Goal: Information Seeking & Learning: Find specific fact

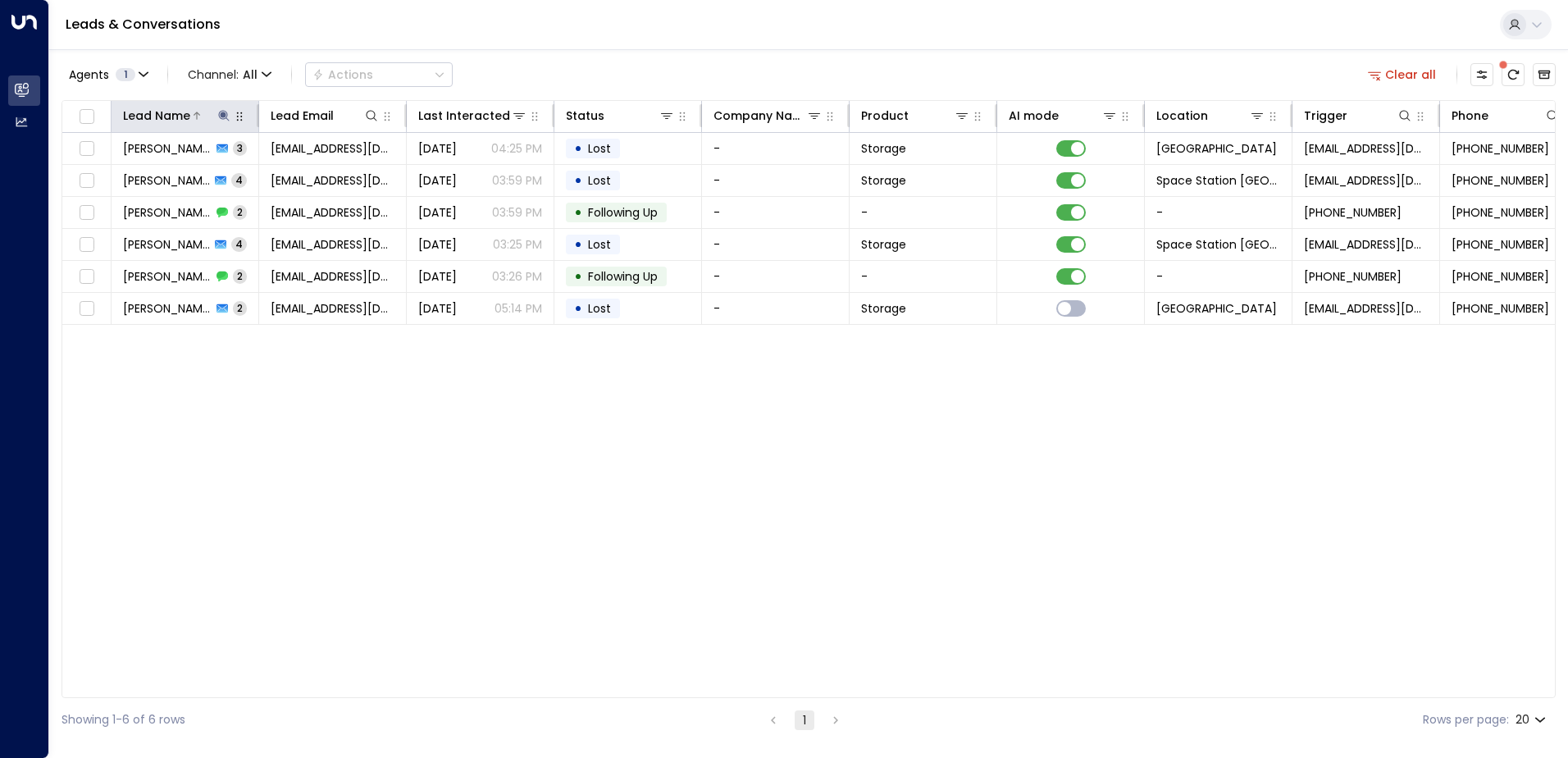
click at [220, 113] on icon at bounding box center [223, 115] width 11 height 11
type input "*"
type input "****"
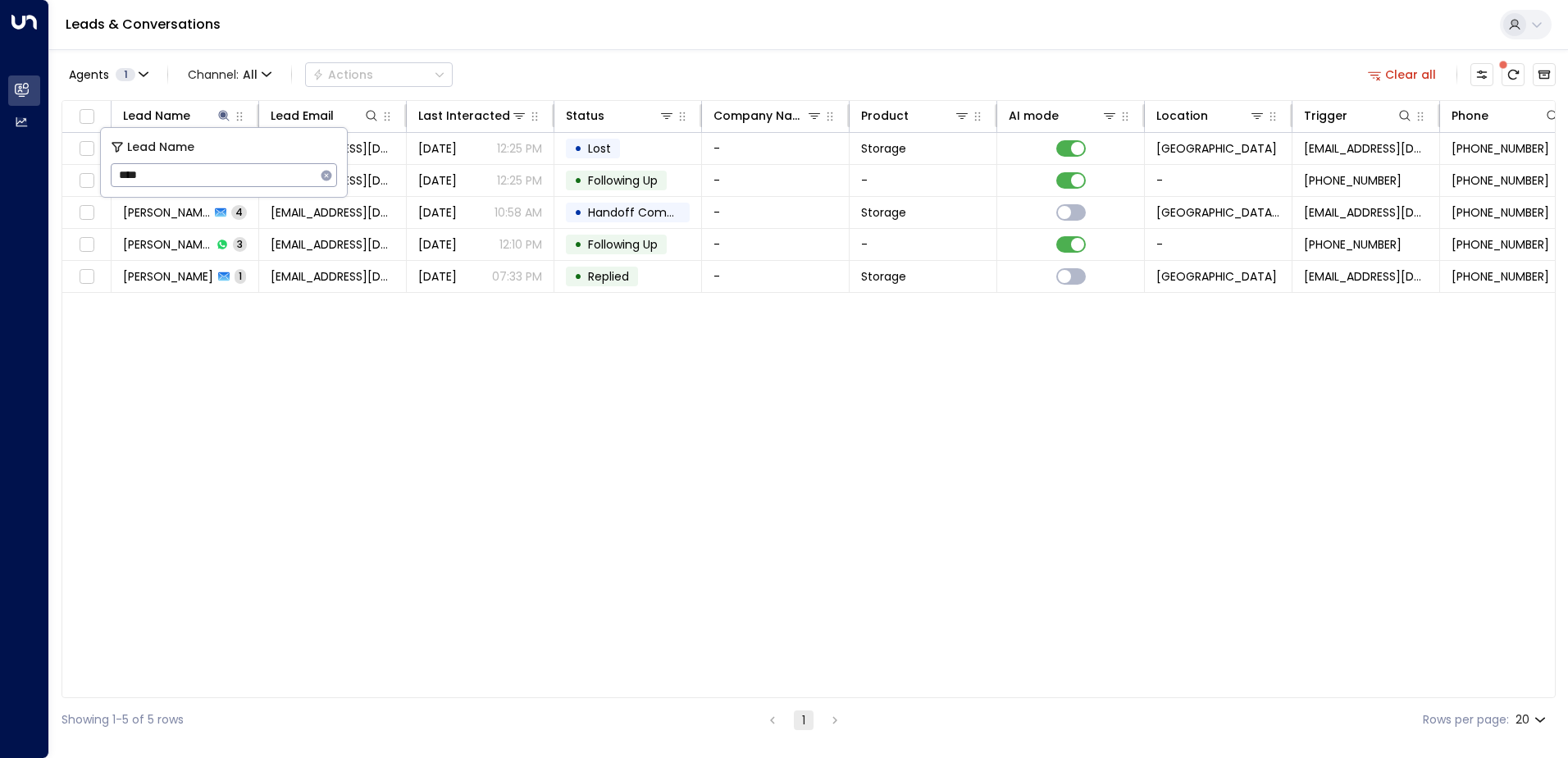
click at [350, 347] on div "Lead Name Lead Email Last Interacted Status Company Name Product AI mode Locati…" at bounding box center [809, 399] width 1494 height 598
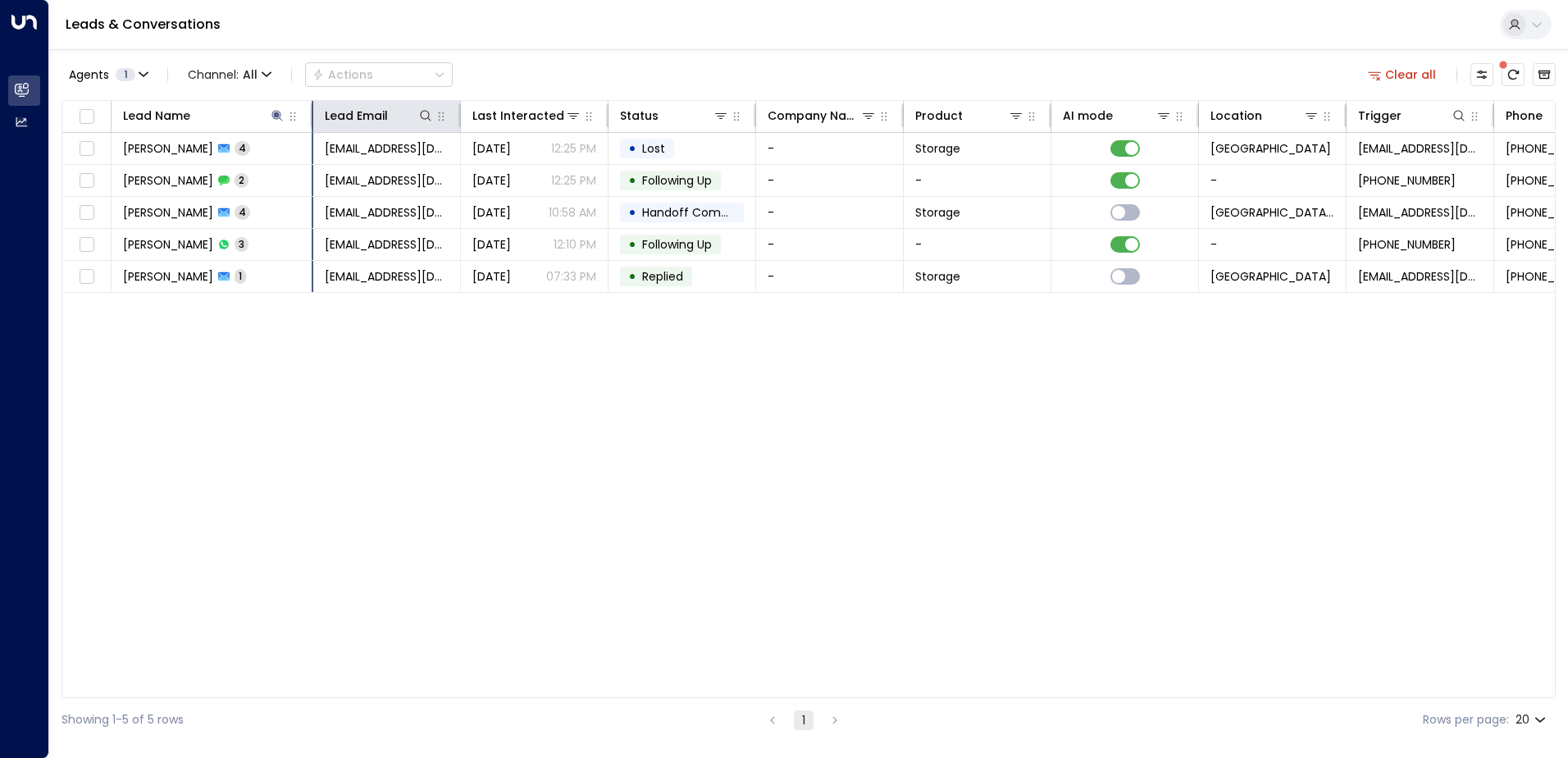
drag, startPoint x: 258, startPoint y: 123, endPoint x: 313, endPoint y: 120, distance: 55.1
click at [313, 120] on hr at bounding box center [312, 115] width 4 height 23
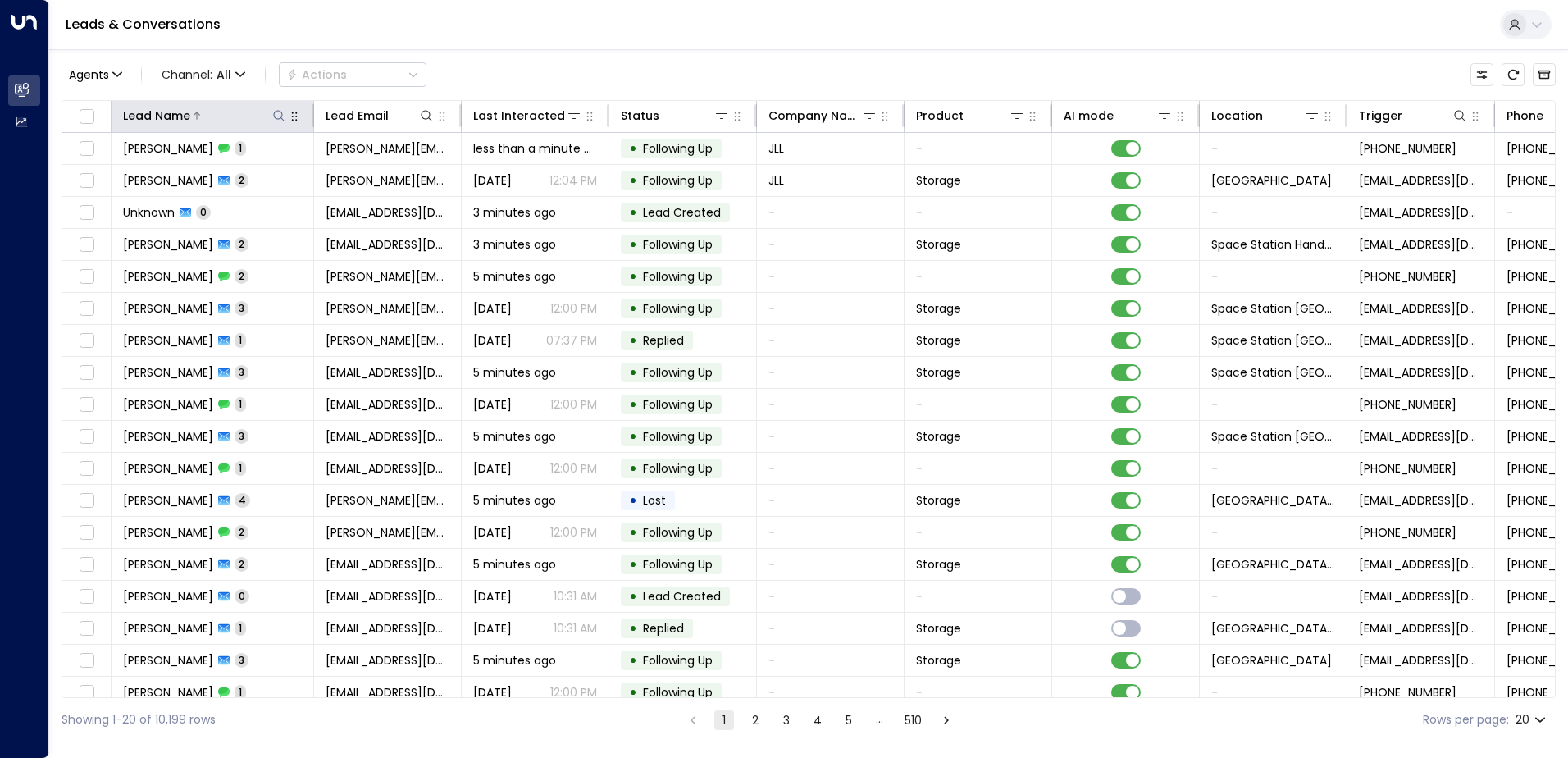
click at [279, 115] on icon at bounding box center [279, 115] width 13 height 13
click at [254, 174] on input "text" at bounding box center [278, 175] width 226 height 30
type input "****"
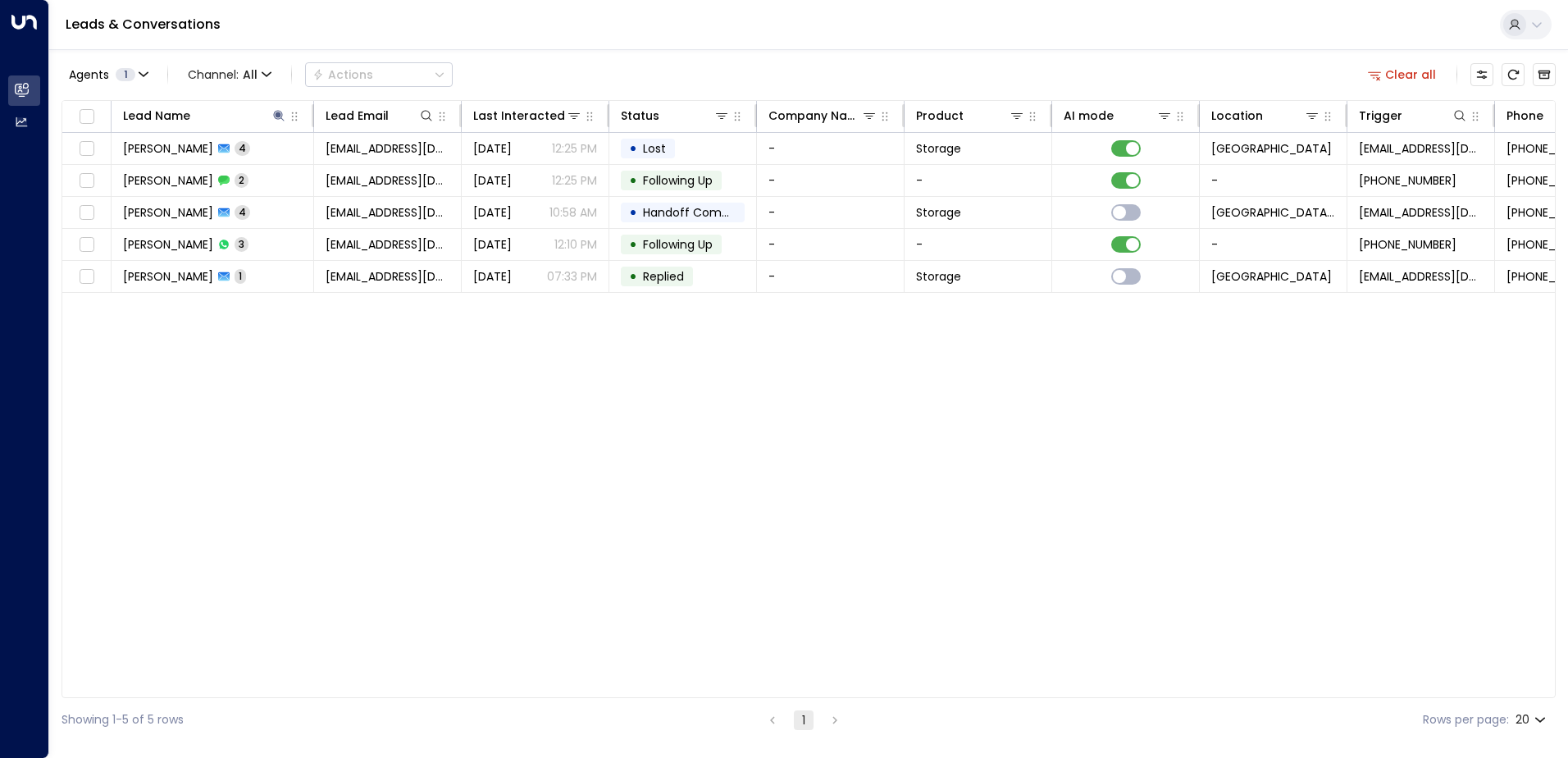
click at [468, 363] on div "Lead Name Lead Email Last Interacted Status Company Name Product AI mode Locati…" at bounding box center [809, 399] width 1494 height 598
click at [1546, 75] on icon "Archived Leads" at bounding box center [1545, 75] width 13 height 9
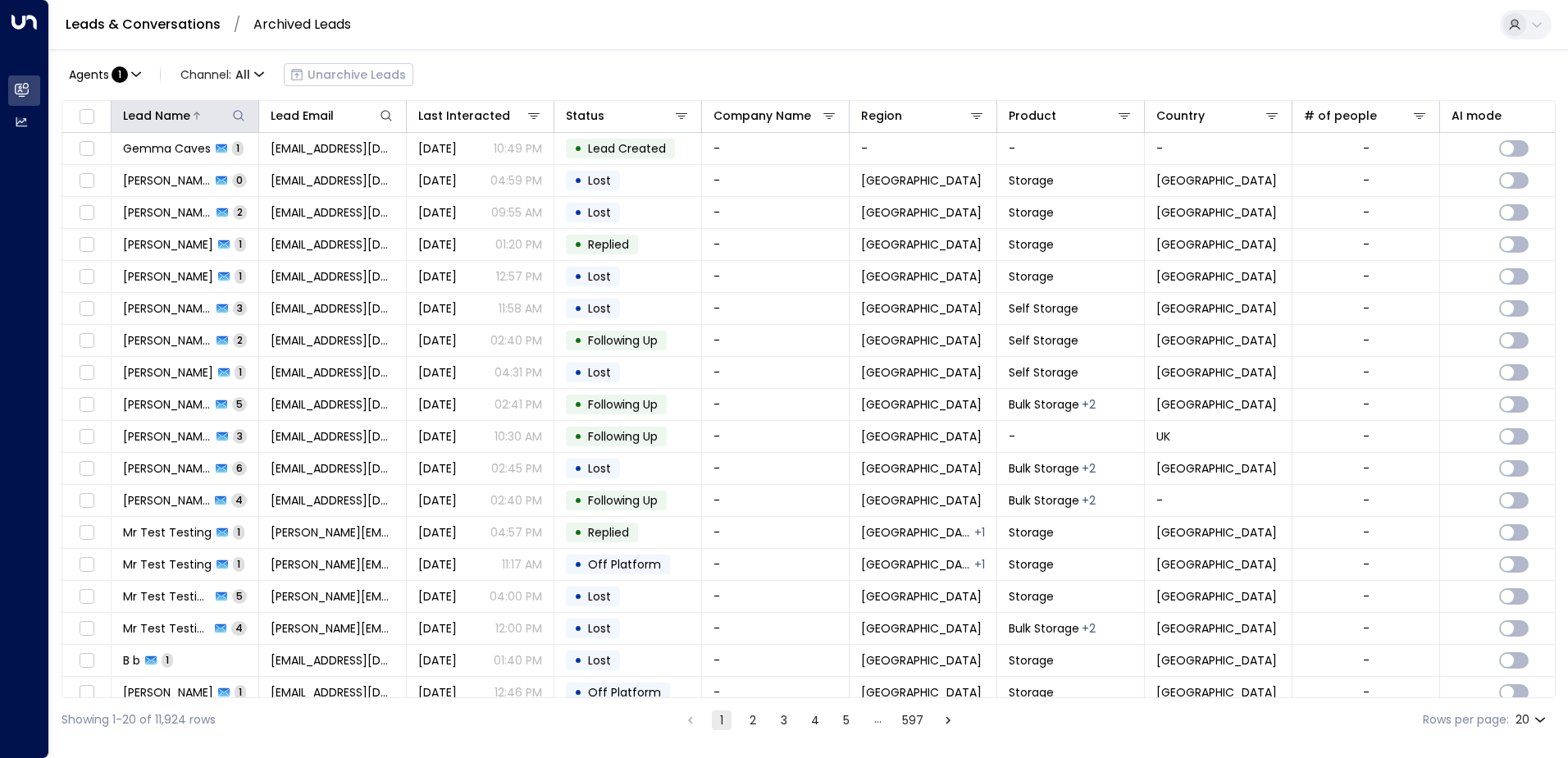
click at [242, 111] on icon at bounding box center [239, 115] width 13 height 13
type input "****"
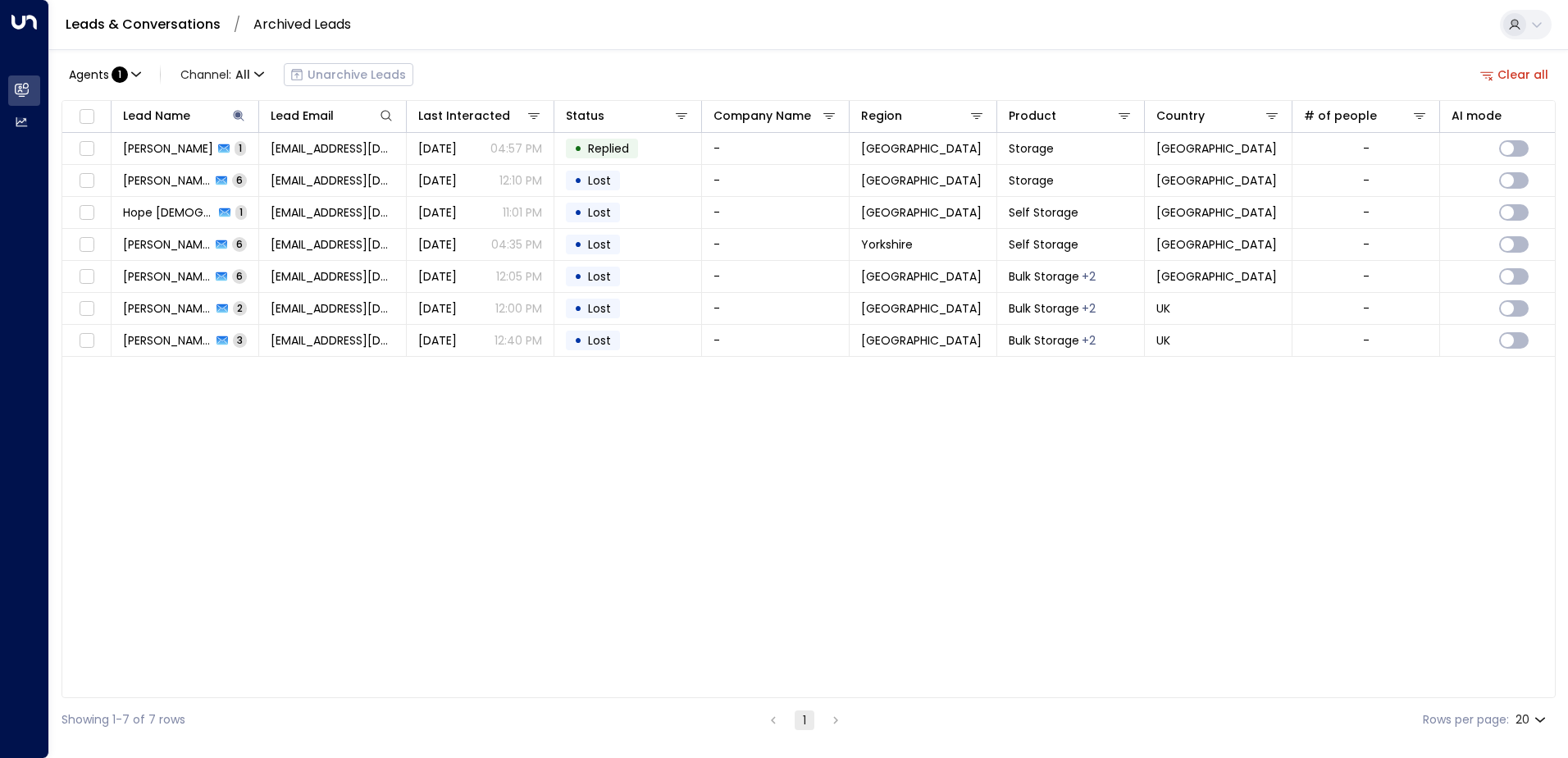
click at [394, 416] on div "Lead Name Lead Email Last Interacted Status Company Name Region Product Country…" at bounding box center [809, 399] width 1494 height 598
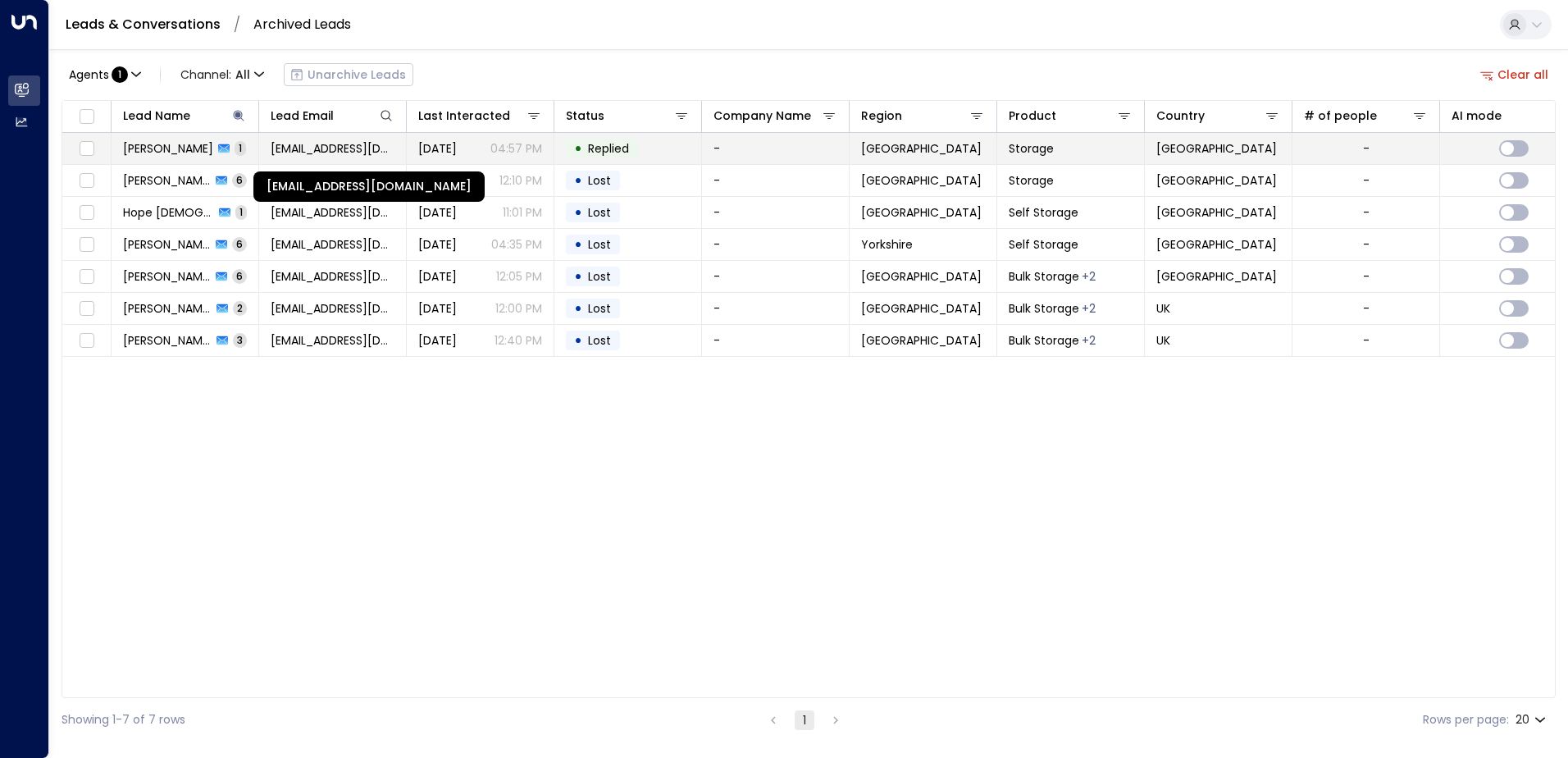
click at [393, 140] on span "dyfutidehi@gmail.com" at bounding box center [332, 148] width 124 height 16
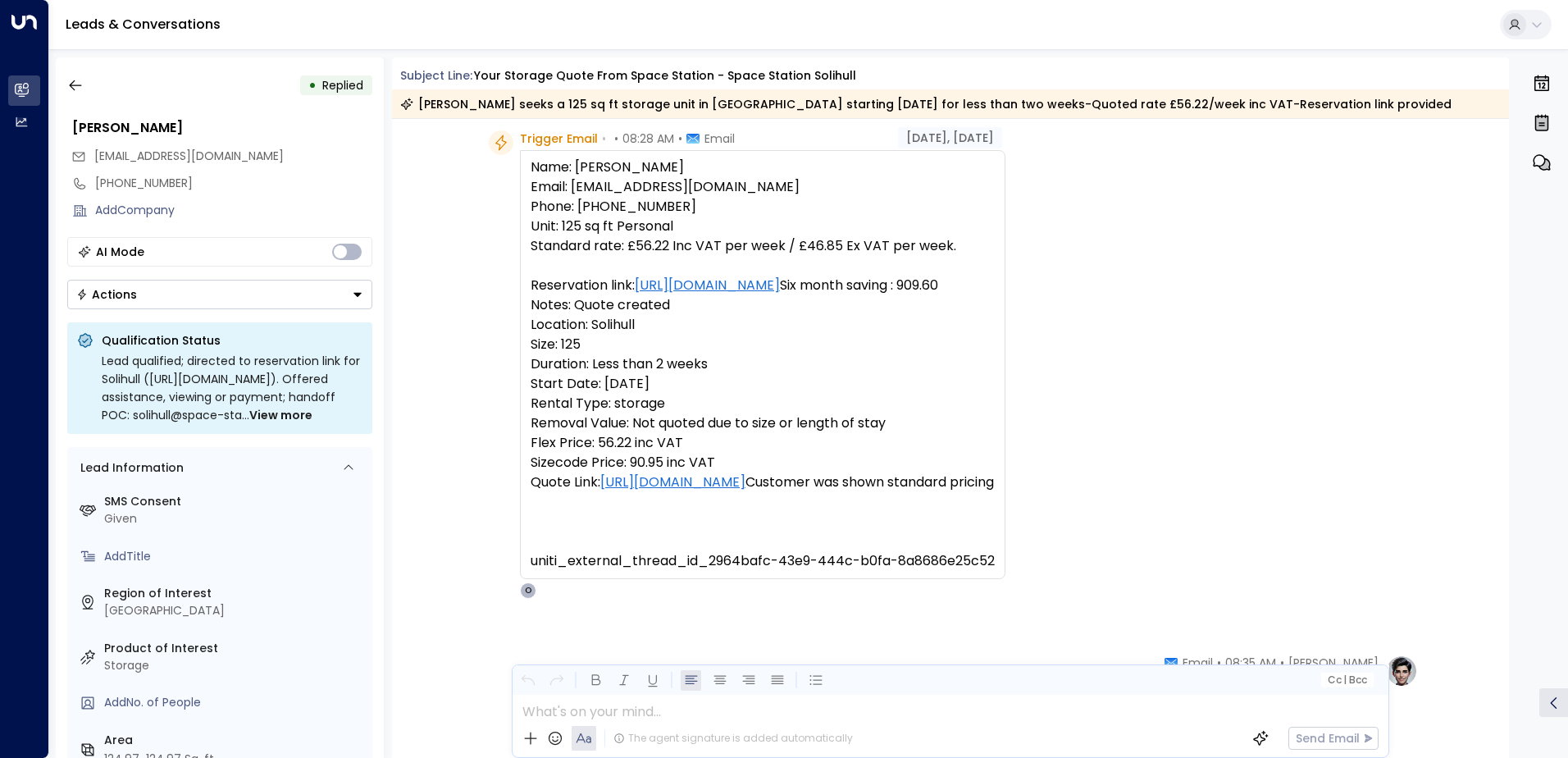
scroll to position [165, 0]
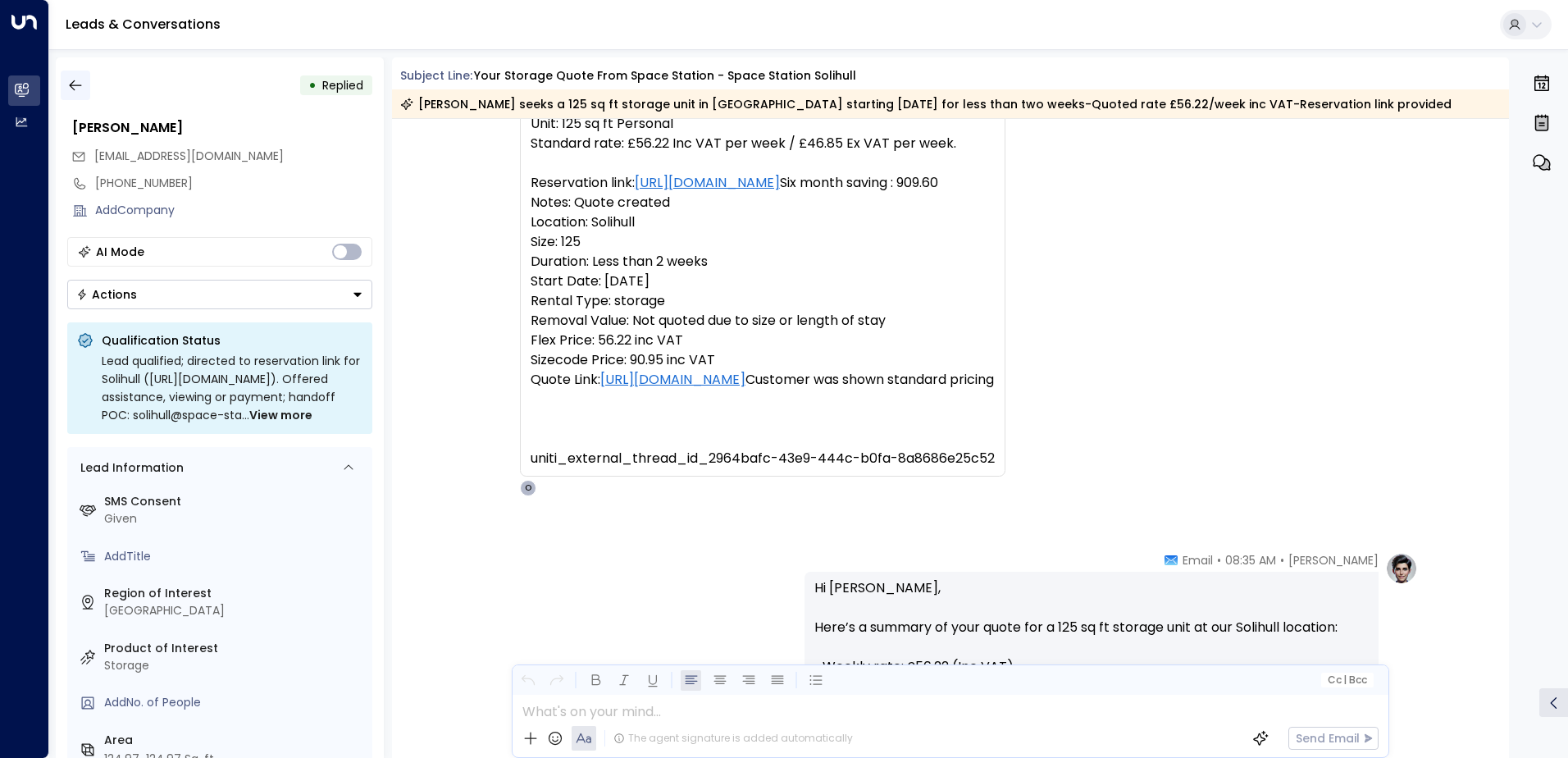
click at [74, 84] on icon "button" at bounding box center [75, 85] width 16 height 16
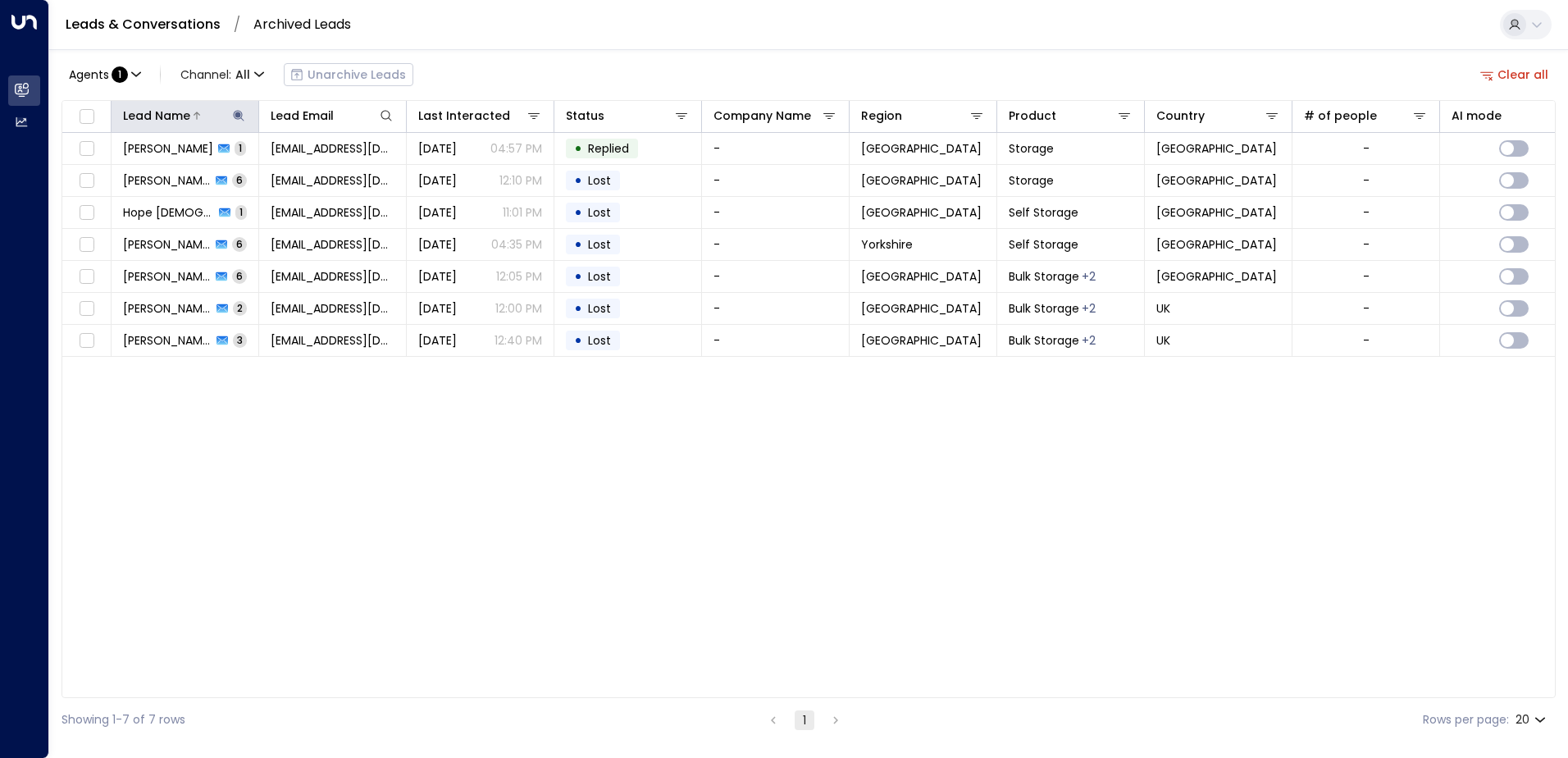
click at [239, 111] on icon at bounding box center [238, 115] width 11 height 11
type input "*"
type input "*****"
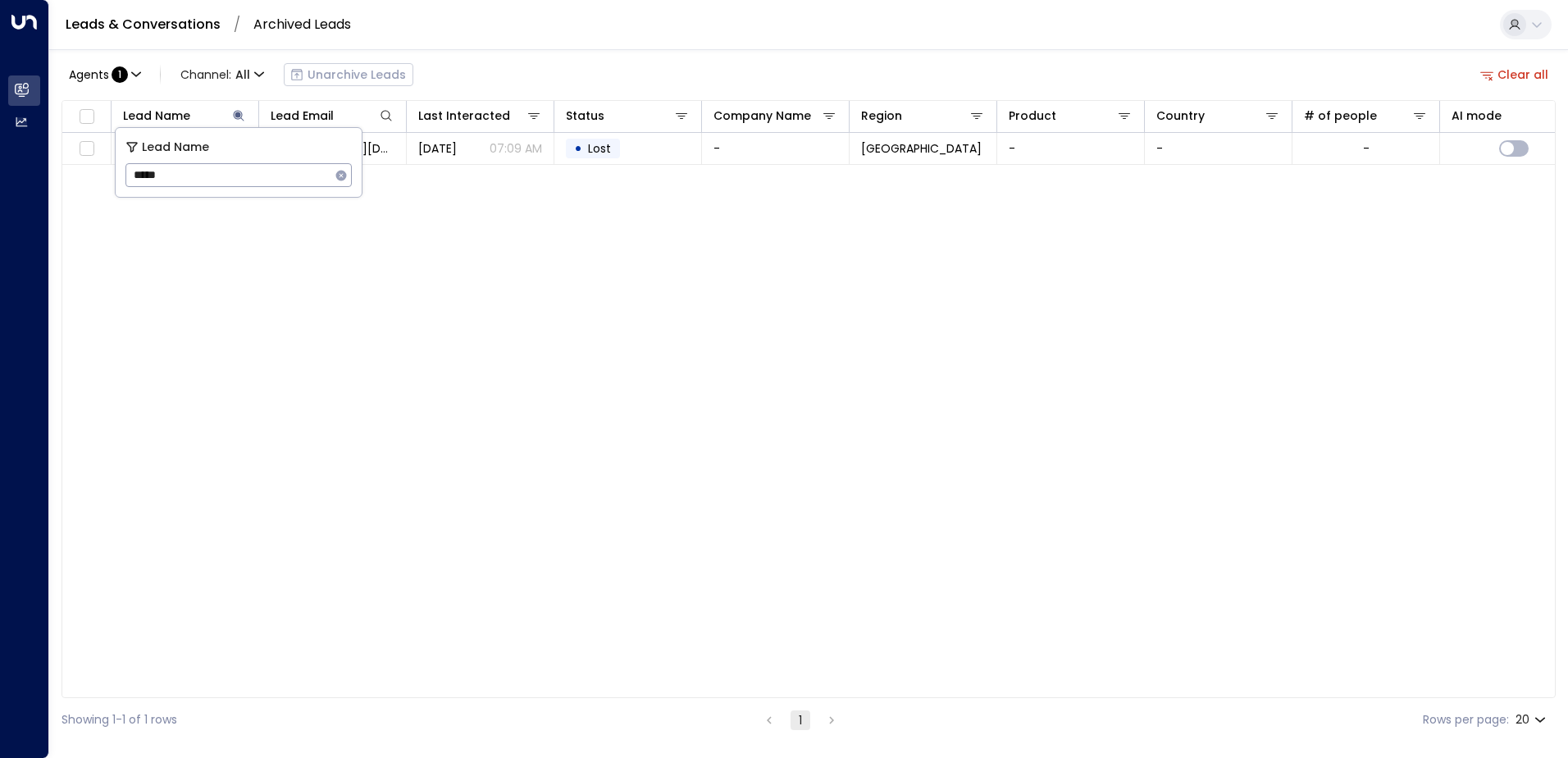
click at [600, 308] on div "Lead Name Lead Email Last Interacted Status Company Name Region Product Country…" at bounding box center [809, 399] width 1494 height 598
click at [236, 118] on icon at bounding box center [239, 115] width 13 height 13
click at [237, 118] on icon at bounding box center [239, 115] width 13 height 13
type input "*"
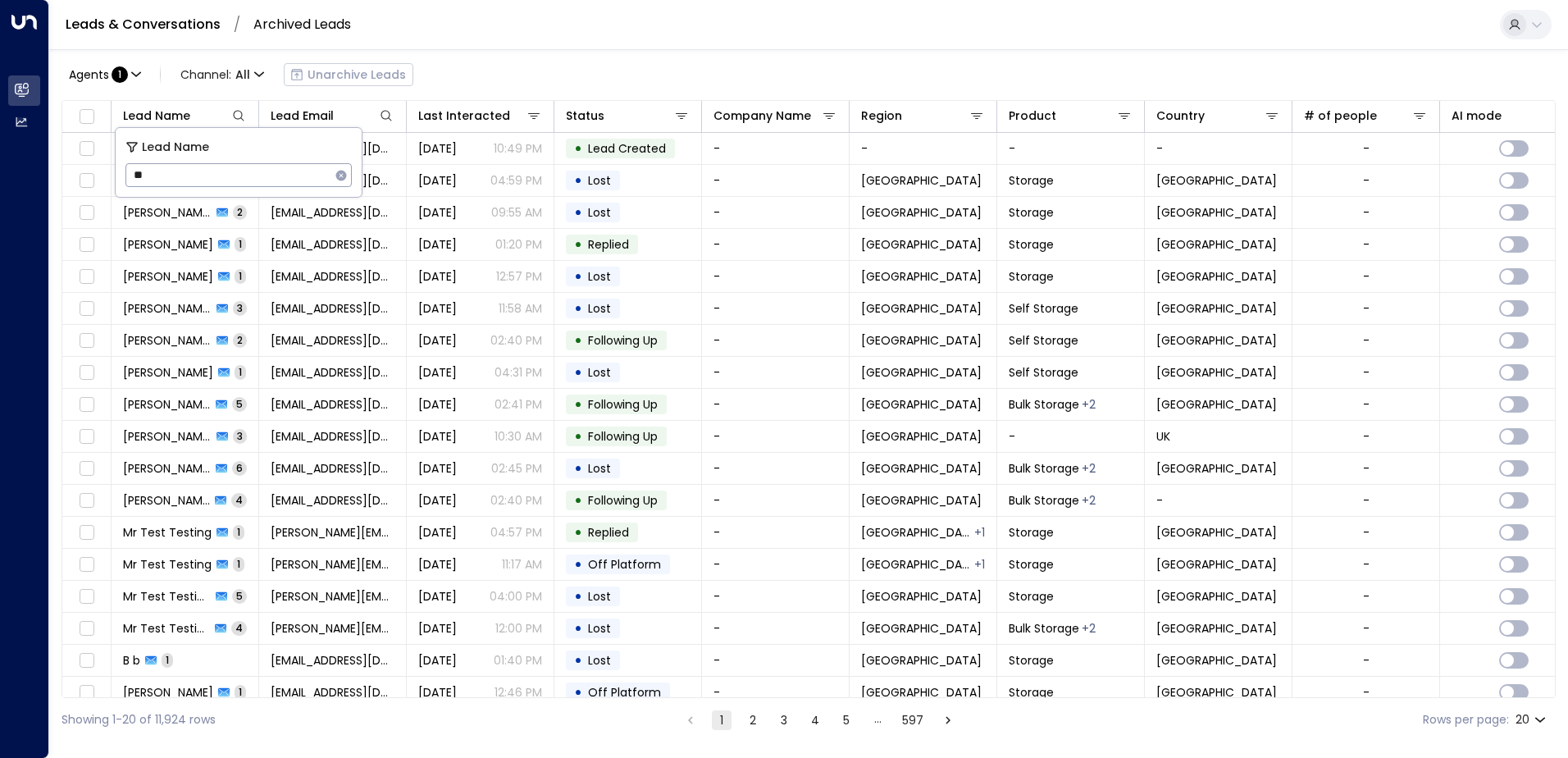
type input "*"
type input "*****"
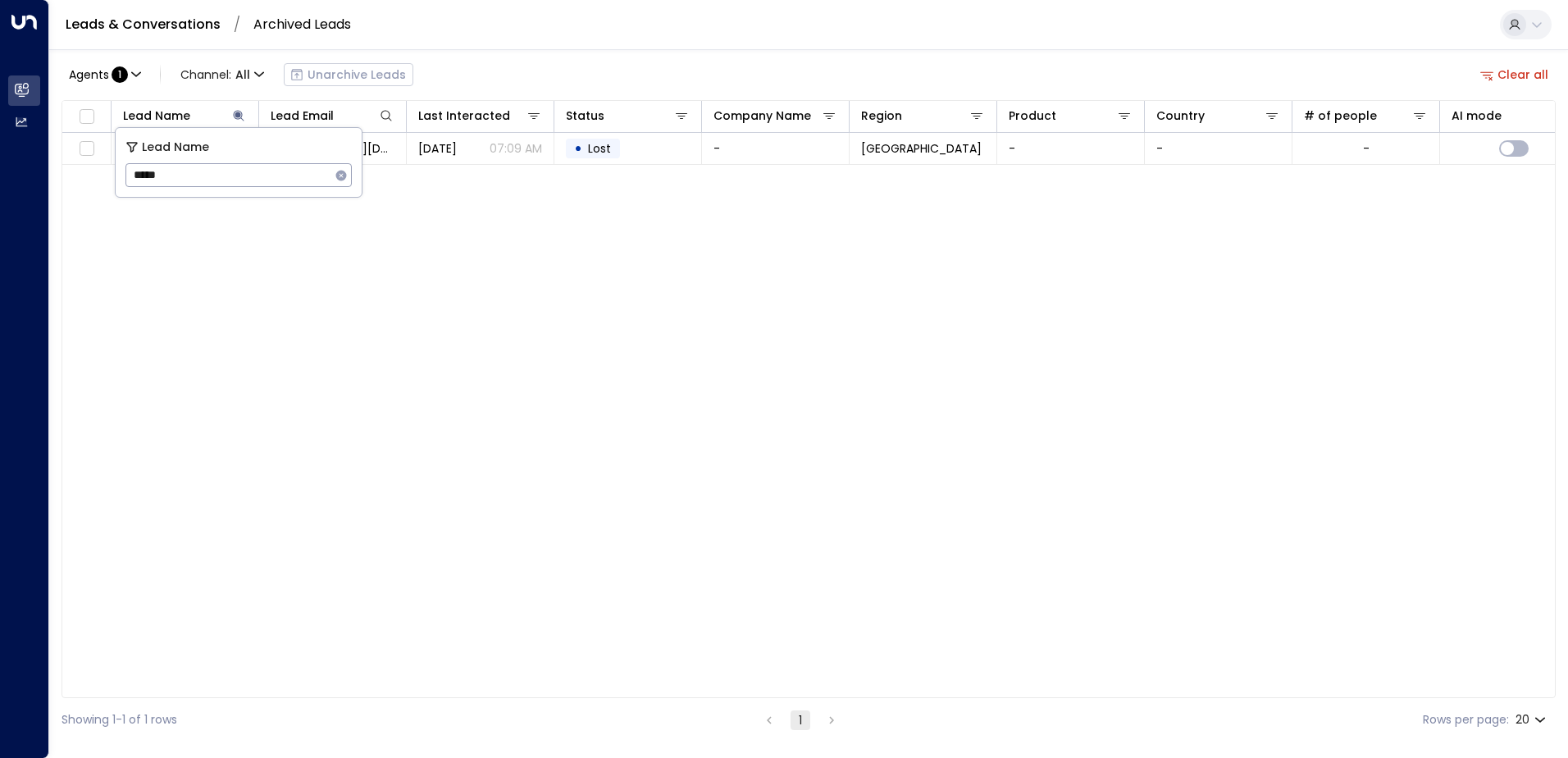
click at [571, 276] on div "Lead Name Lead Email Last Interacted Status Company Name Region Product Country…" at bounding box center [809, 399] width 1494 height 598
click at [1551, 77] on button "Clear all" at bounding box center [1515, 75] width 82 height 23
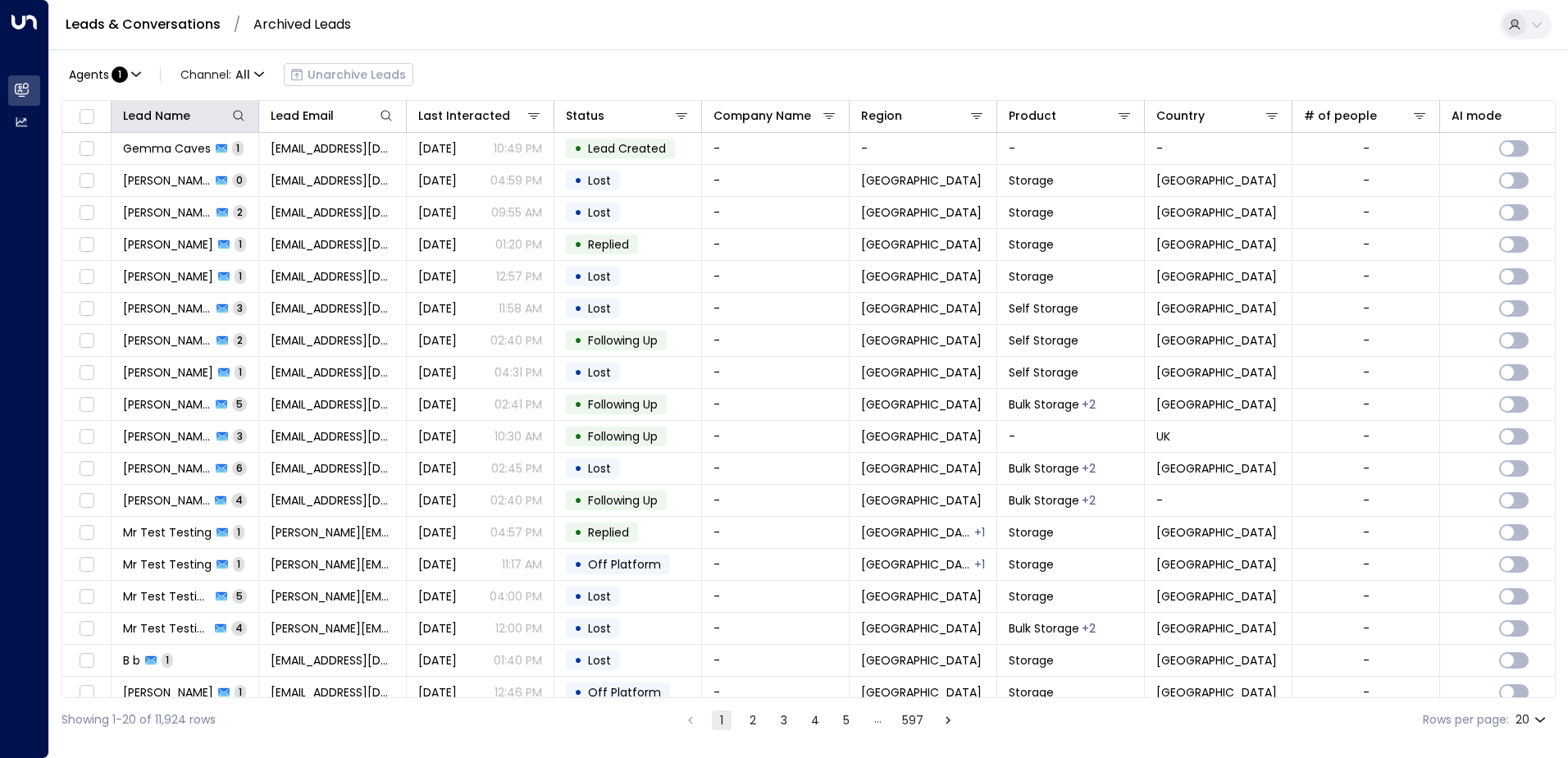
click at [248, 111] on th "Lead Name" at bounding box center [185, 116] width 148 height 32
click at [234, 120] on icon at bounding box center [239, 115] width 13 height 13
type input "*****"
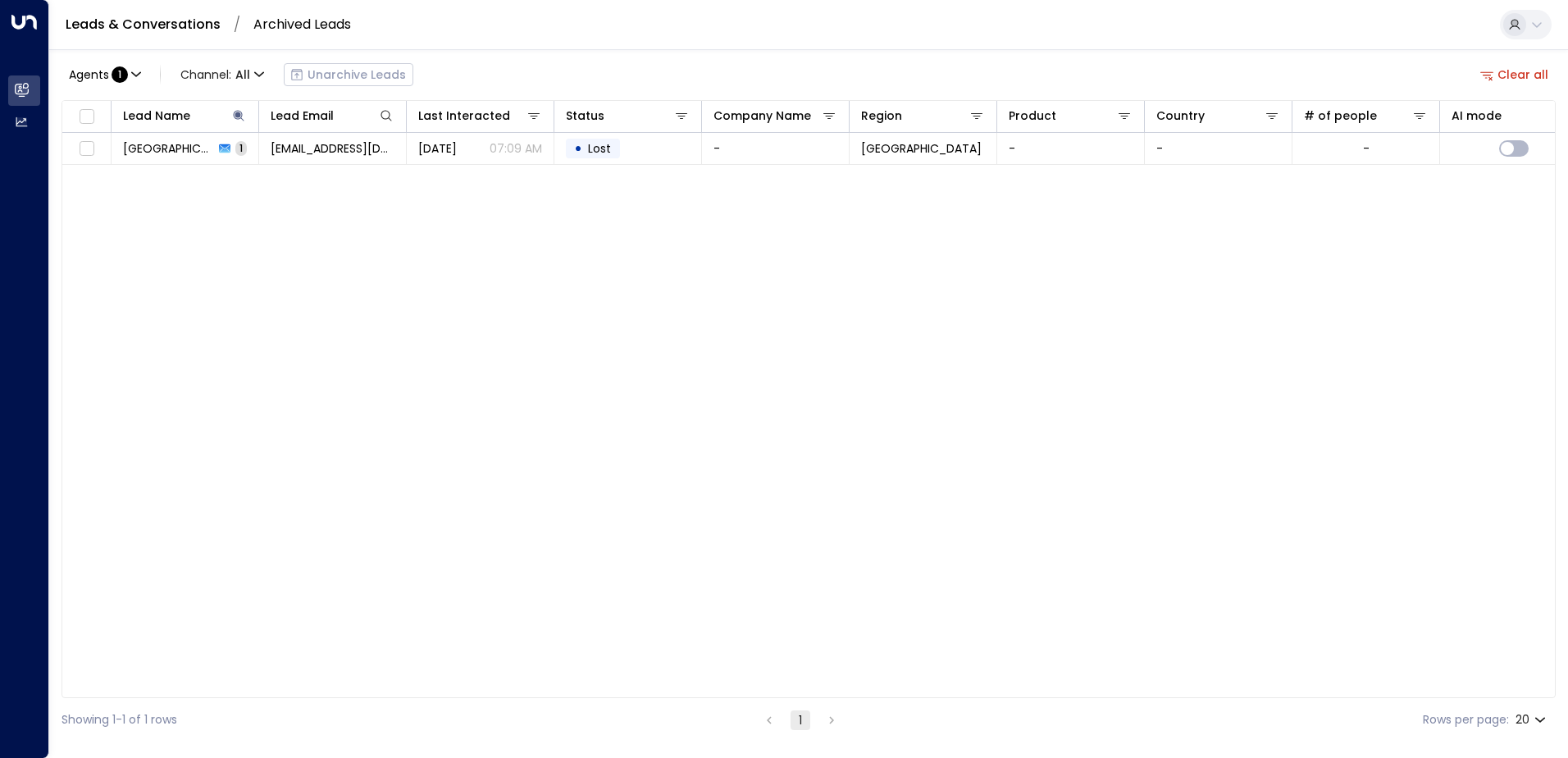
click at [557, 325] on div "Lead Name Lead Email Last Interacted Status Company Name Region Product Country…" at bounding box center [809, 399] width 1494 height 598
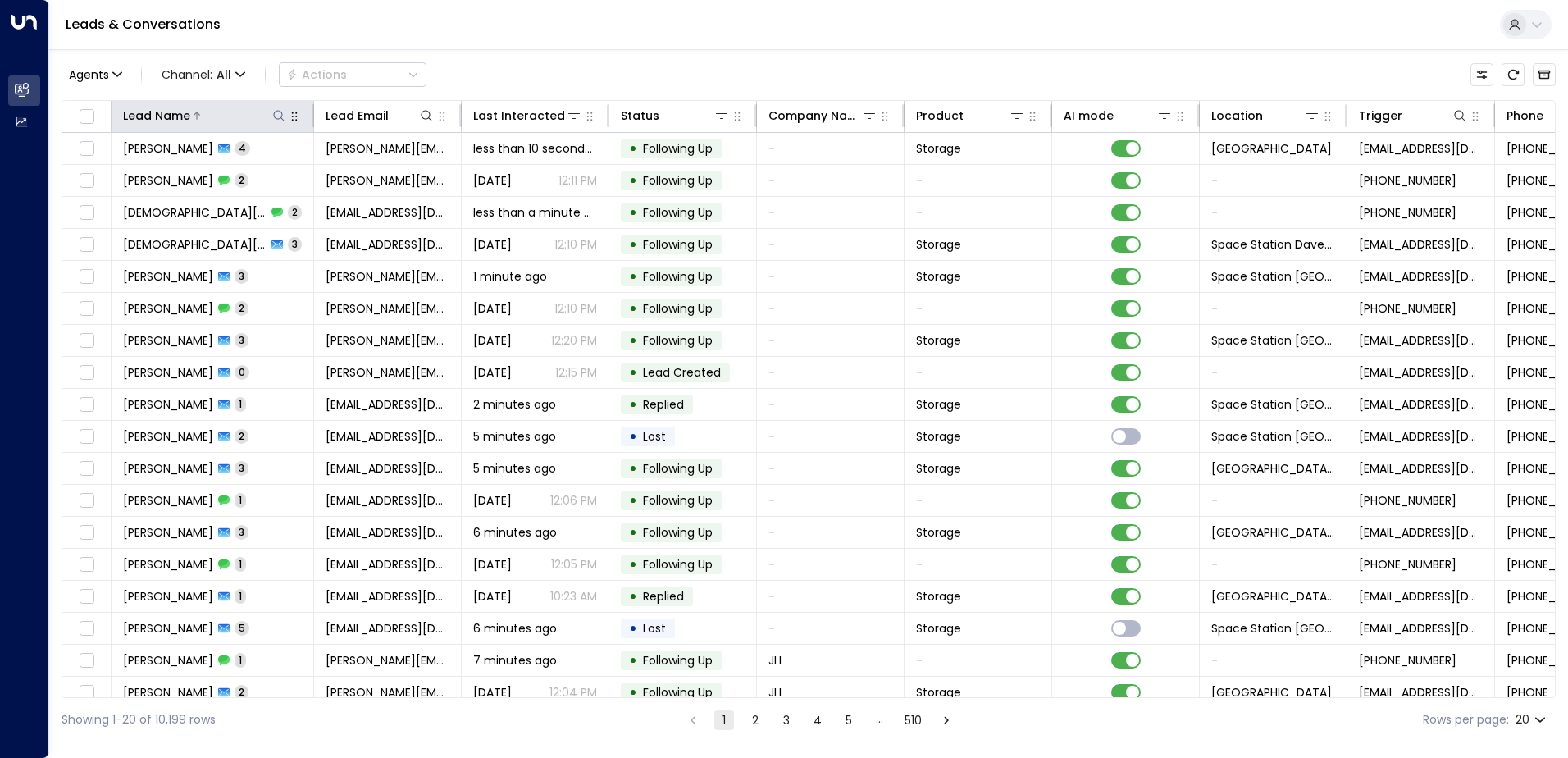
click at [279, 115] on icon at bounding box center [279, 115] width 13 height 13
type input "****"
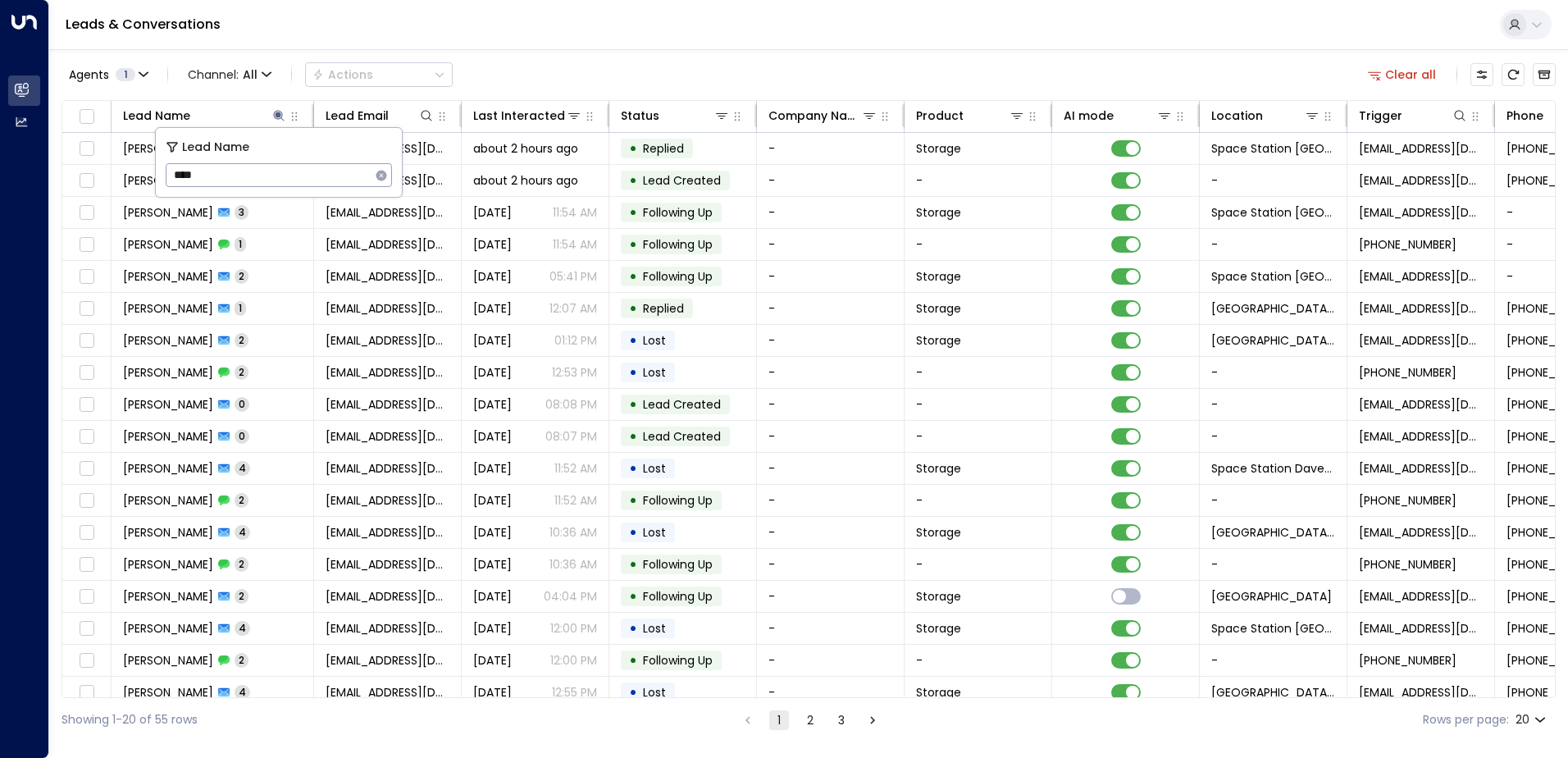
click at [571, 66] on div "Agents 1 Channel: All Actions Clear all" at bounding box center [809, 75] width 1494 height 35
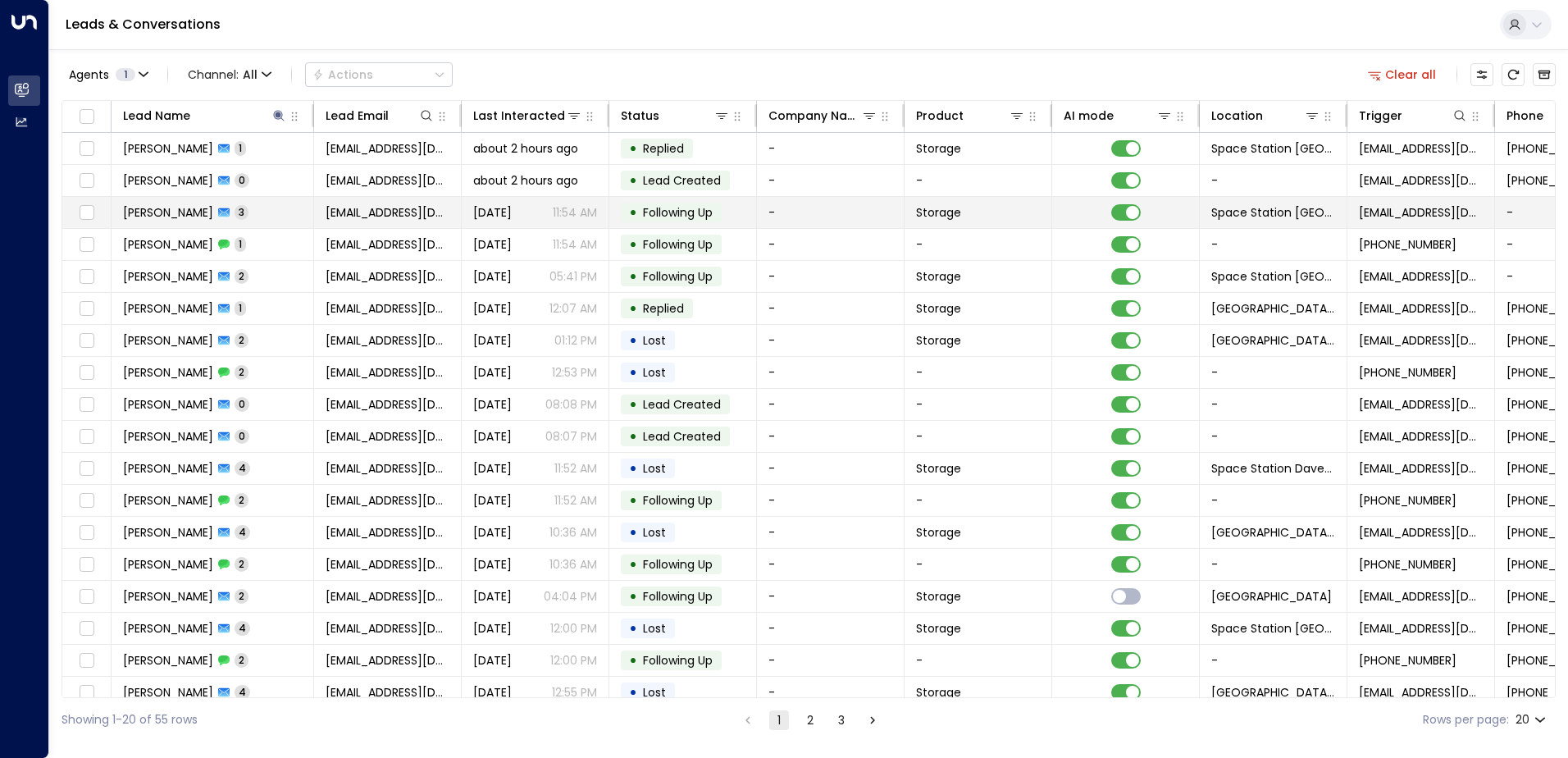
click at [698, 213] on span "Following Up" at bounding box center [678, 213] width 70 height 16
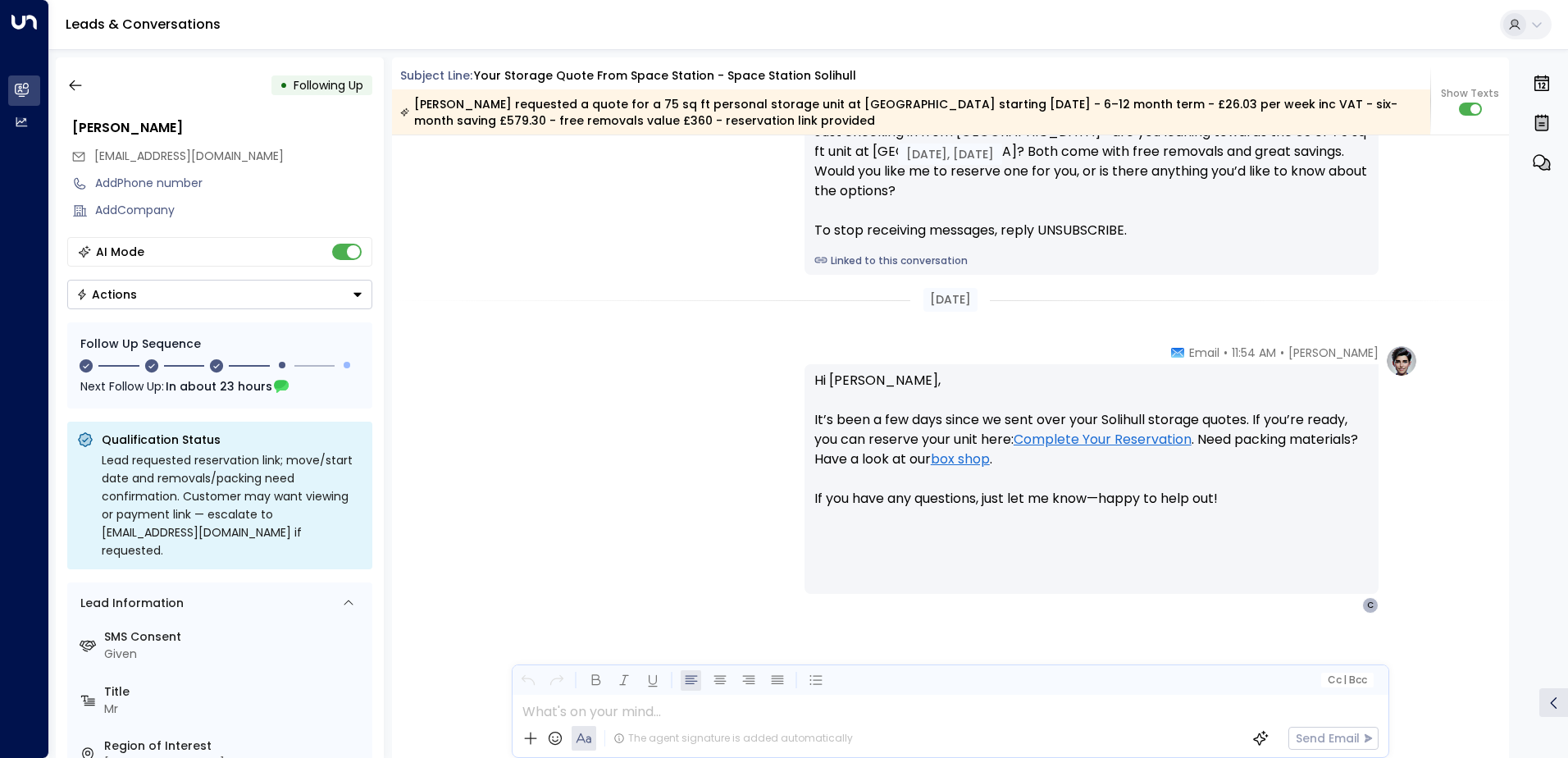
scroll to position [1847, 0]
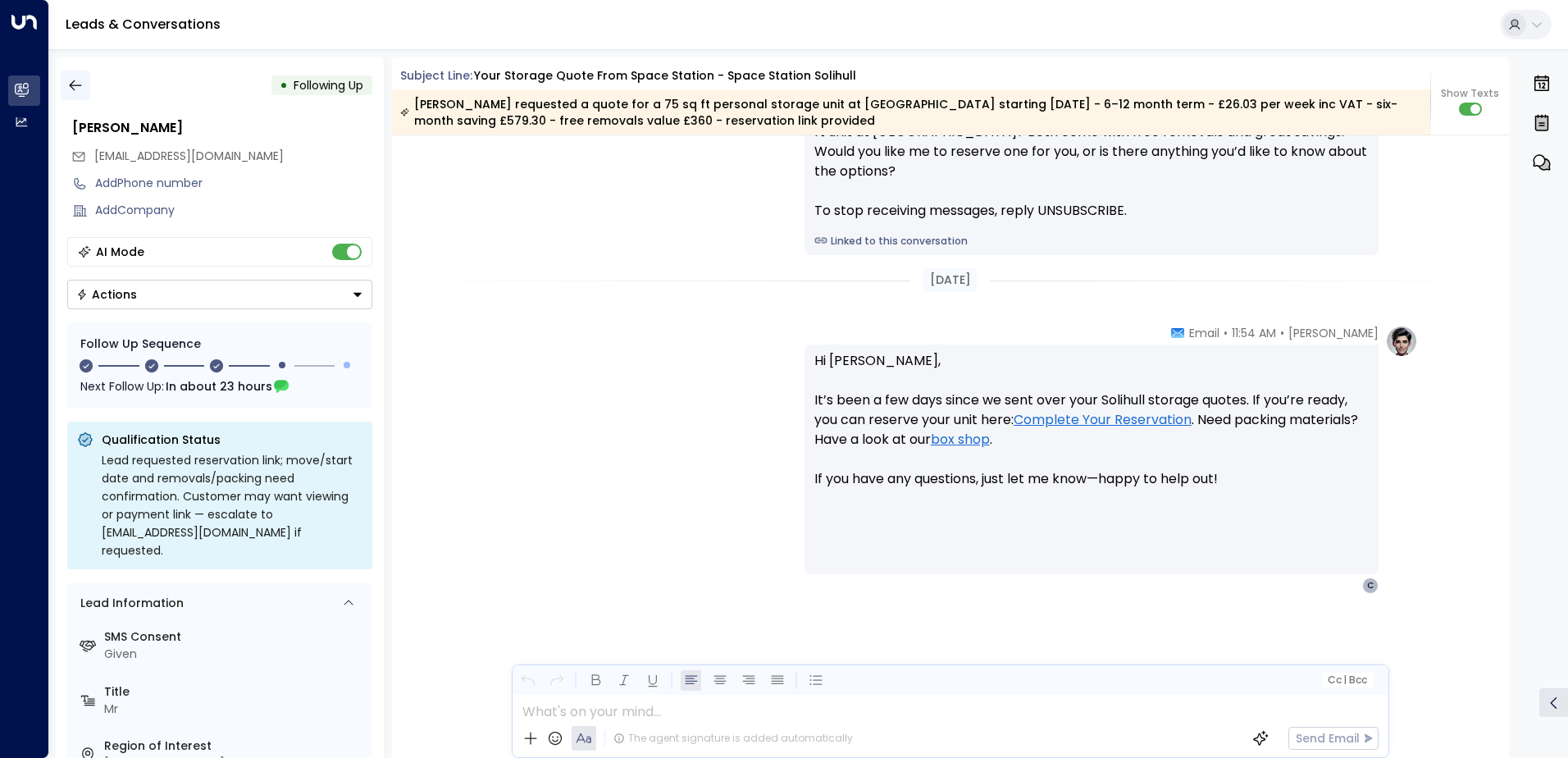
click at [75, 88] on icon "button" at bounding box center [75, 85] width 16 height 16
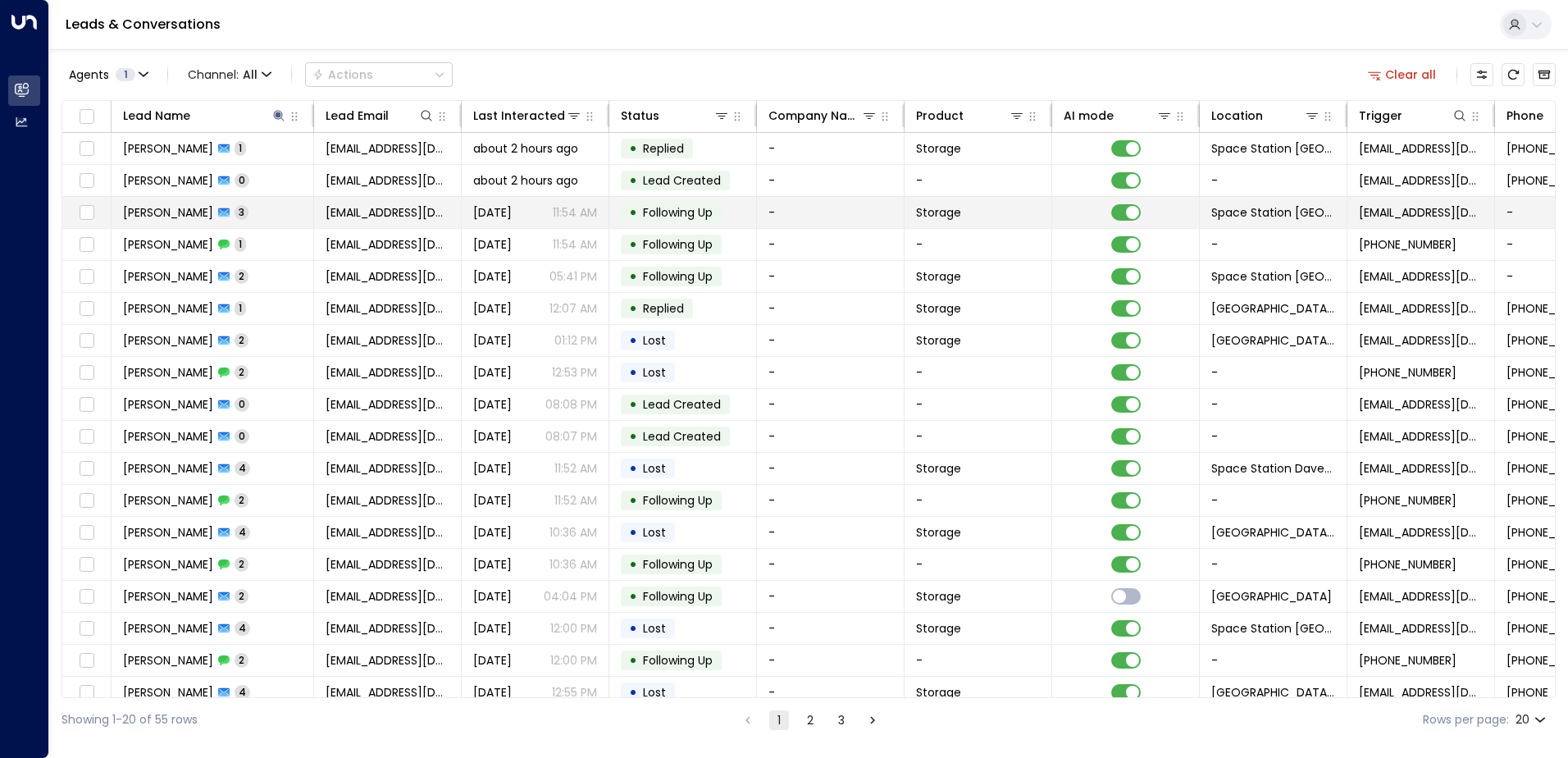
click at [270, 213] on td "[PERSON_NAME] Beach 3" at bounding box center [213, 213] width 203 height 31
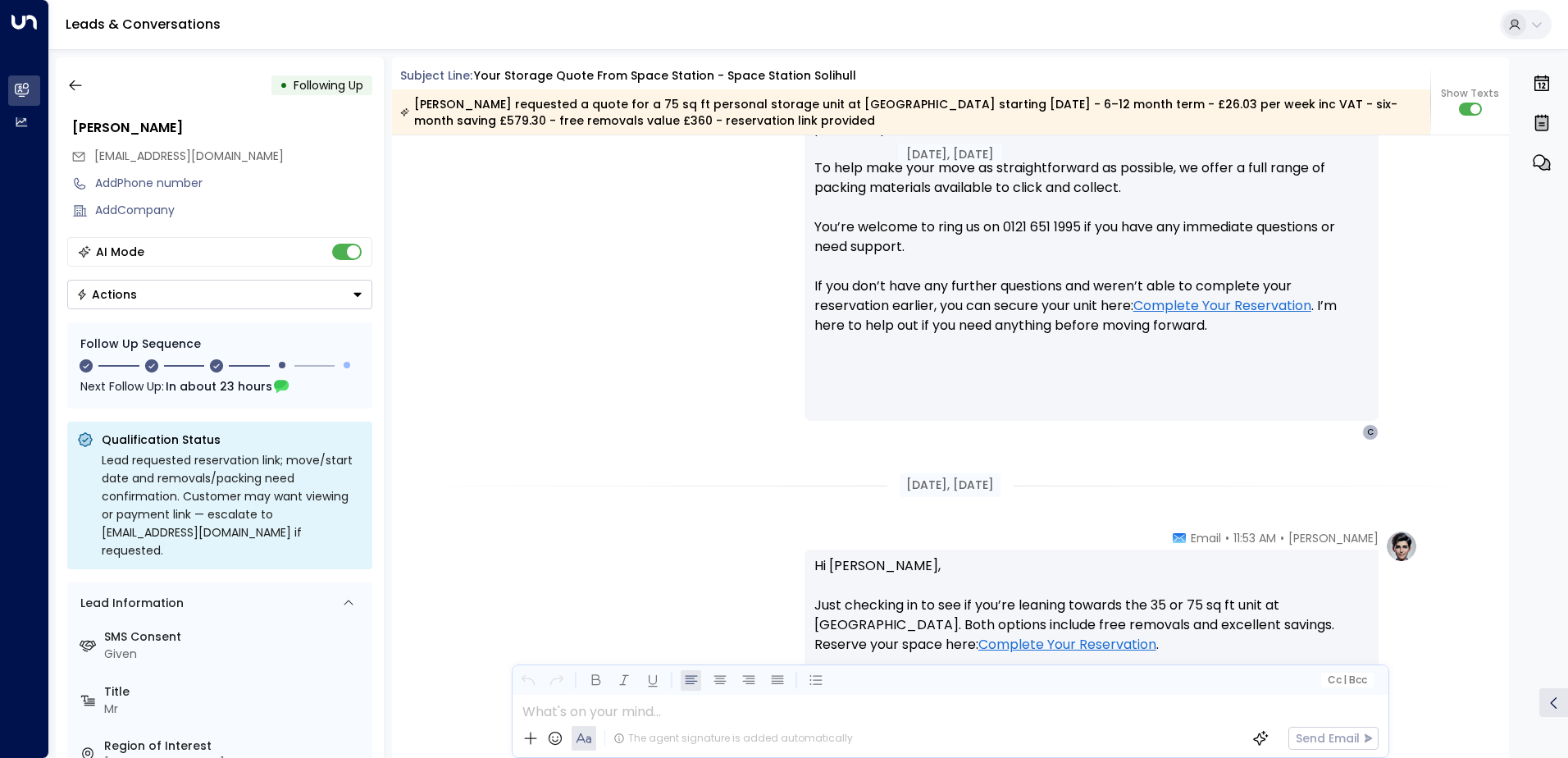
scroll to position [674, 0]
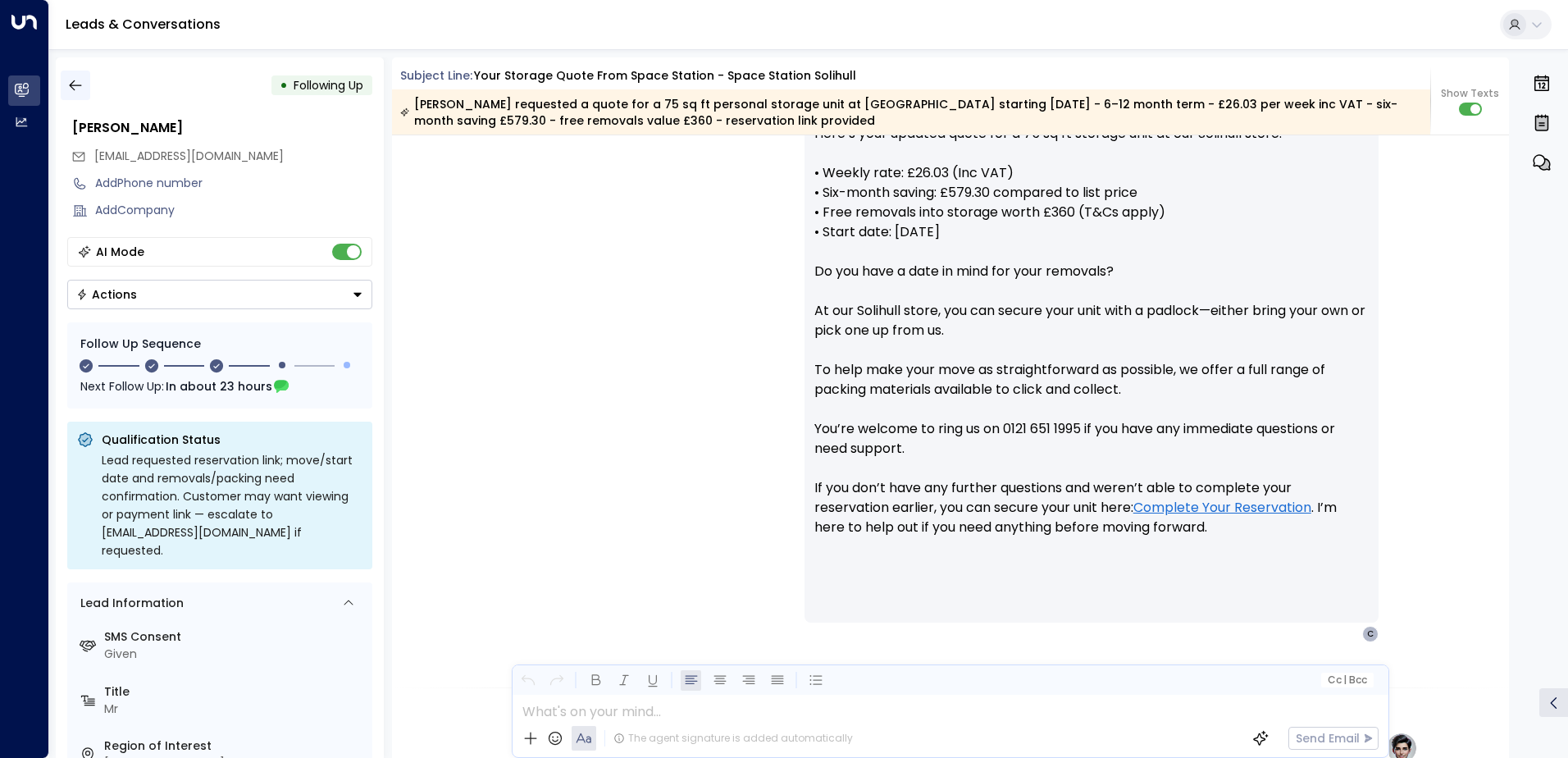
click at [72, 85] on icon "button" at bounding box center [75, 85] width 16 height 16
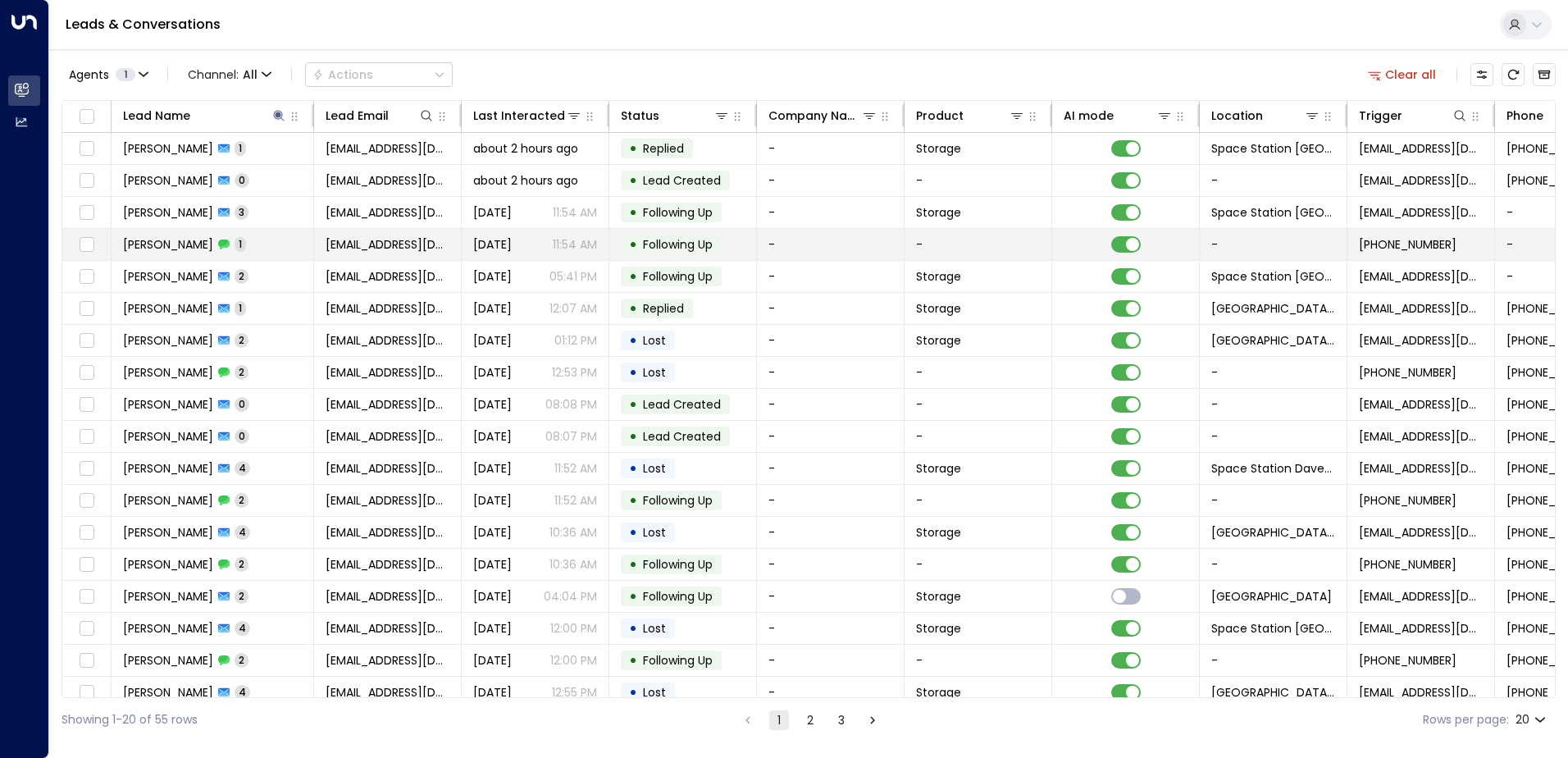
click at [245, 239] on td "[PERSON_NAME] Beach 1" at bounding box center [213, 244] width 203 height 31
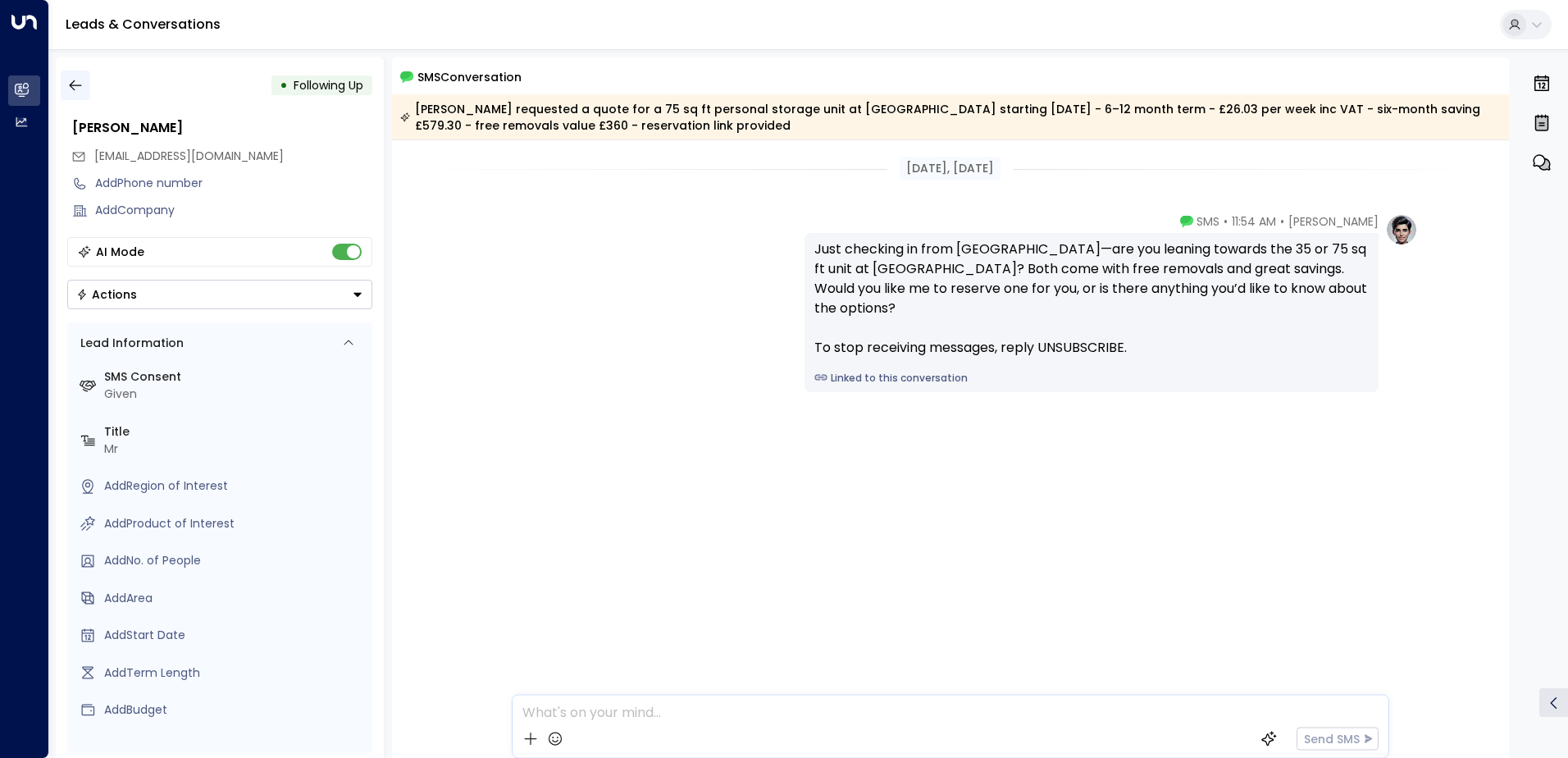
click at [80, 81] on icon "button" at bounding box center [75, 85] width 16 height 16
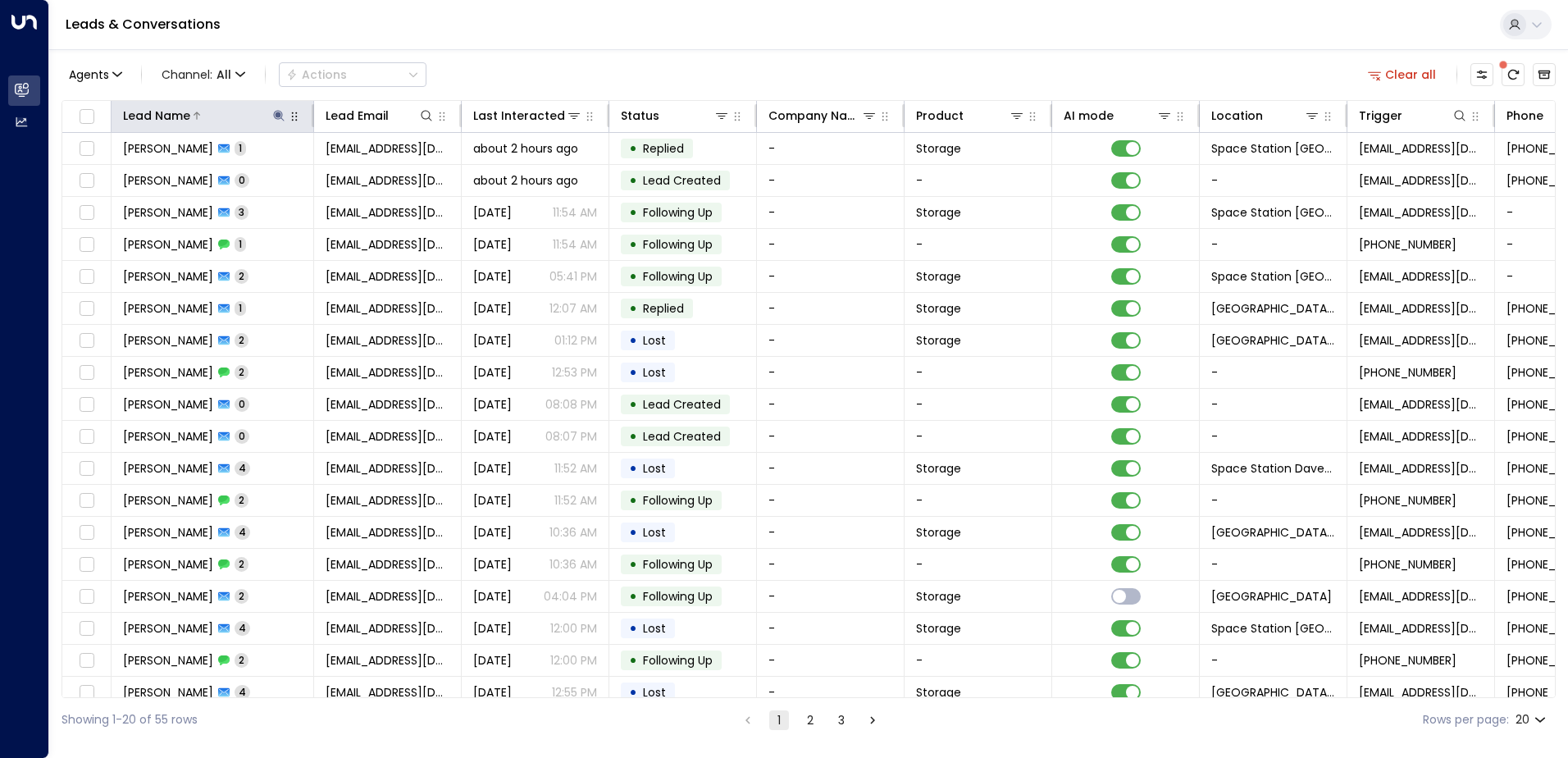
click at [274, 117] on icon at bounding box center [279, 115] width 13 height 13
type input "*"
type input "********"
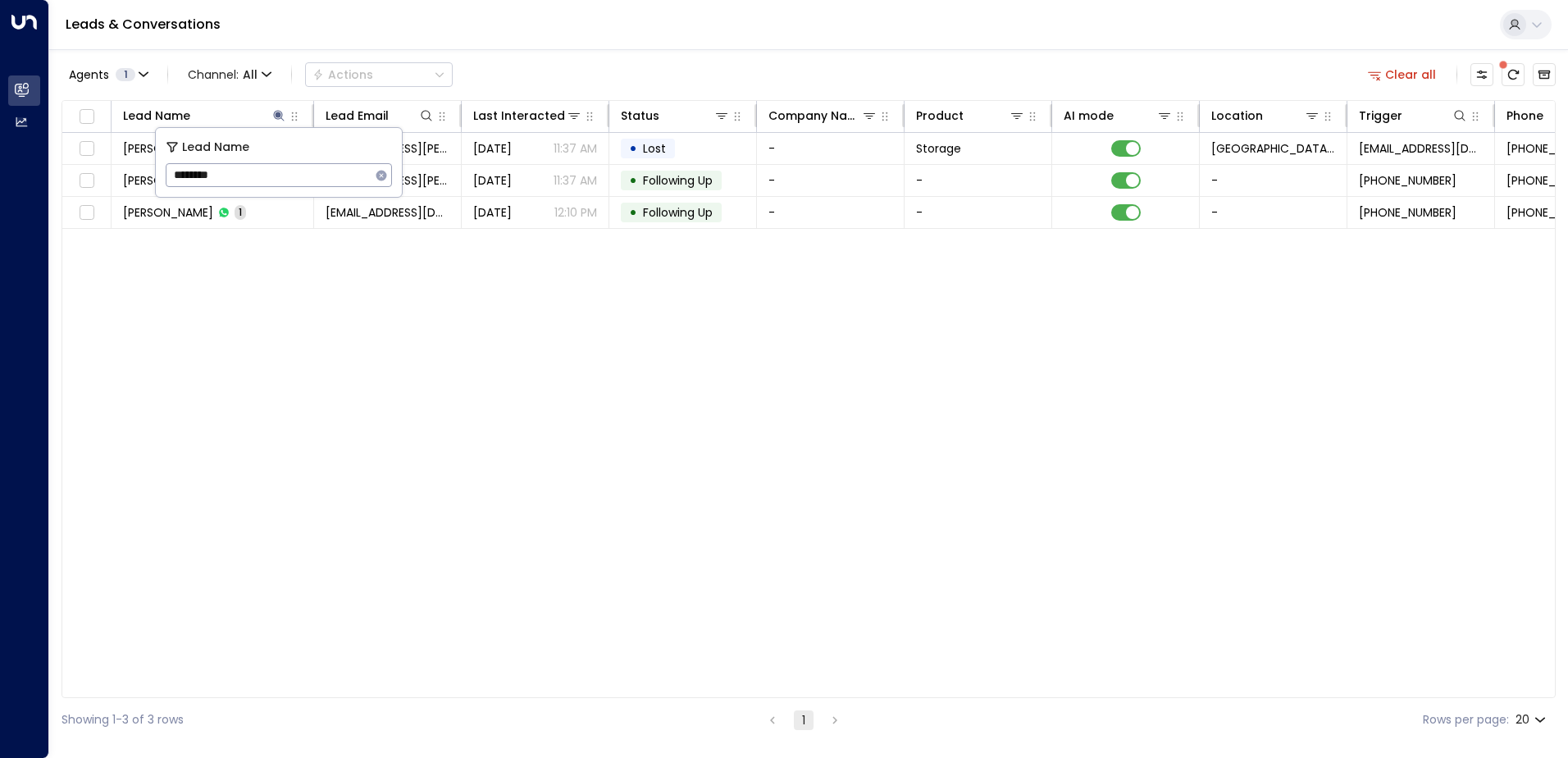
click at [512, 394] on div "Lead Name Lead Email Last Interacted Status Company Name Product AI mode Locati…" at bounding box center [809, 399] width 1494 height 598
click at [1543, 72] on icon "Archived Leads" at bounding box center [1544, 75] width 13 height 13
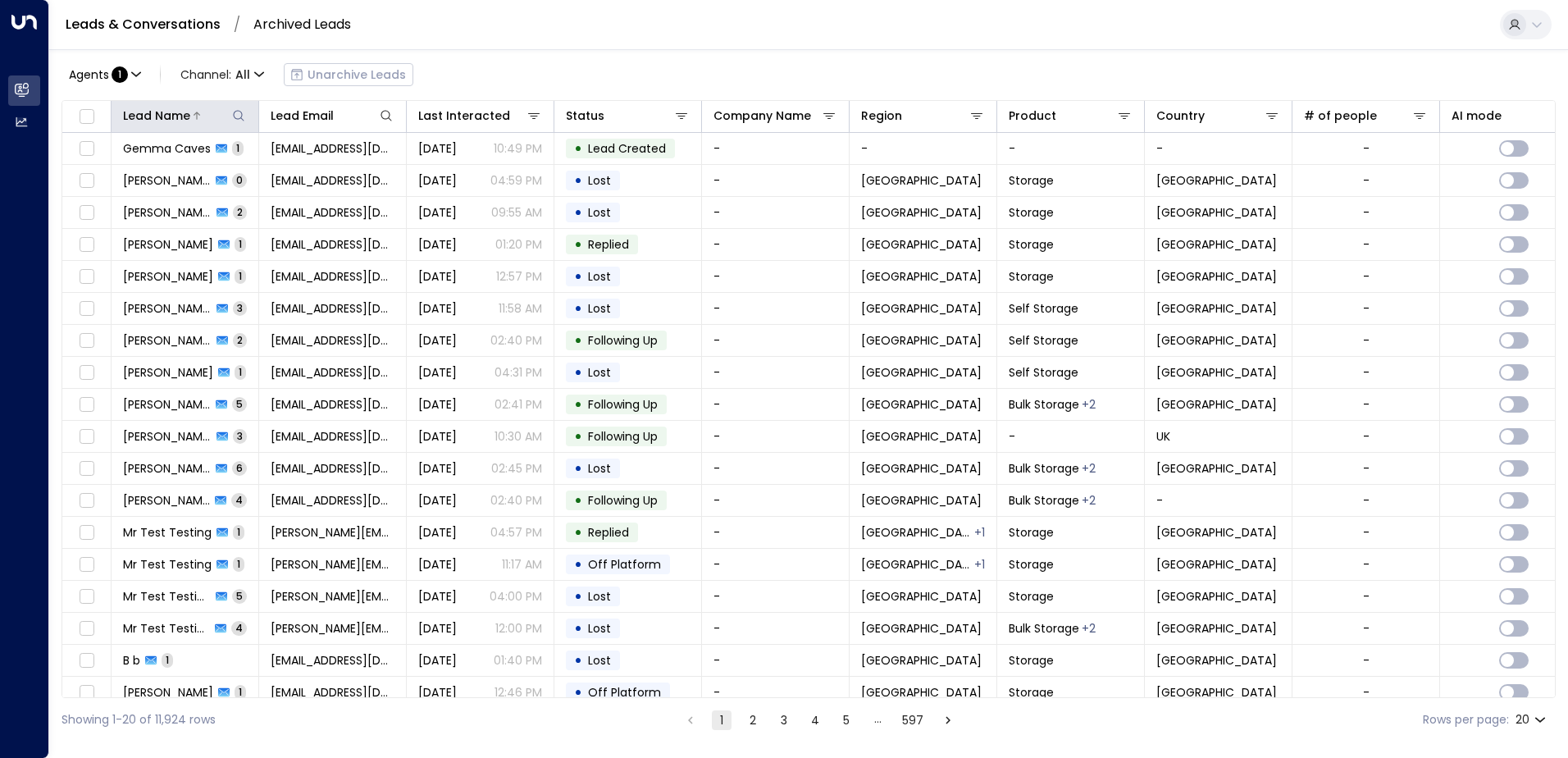
click at [243, 114] on icon at bounding box center [239, 115] width 13 height 13
type input "********"
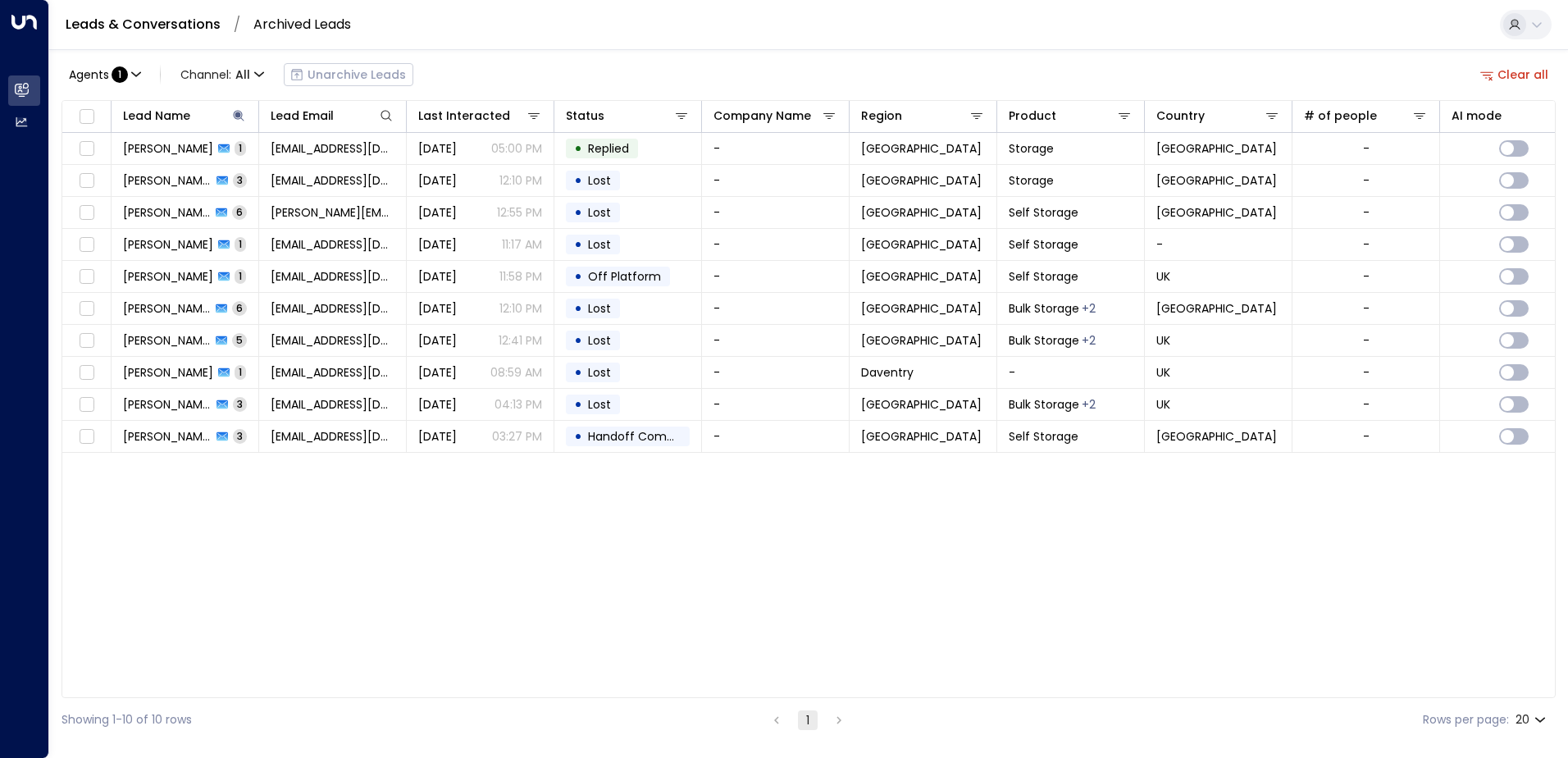
click at [352, 524] on div "Lead Name Lead Email Last Interacted Status Company Name Region Product Country…" at bounding box center [809, 399] width 1494 height 598
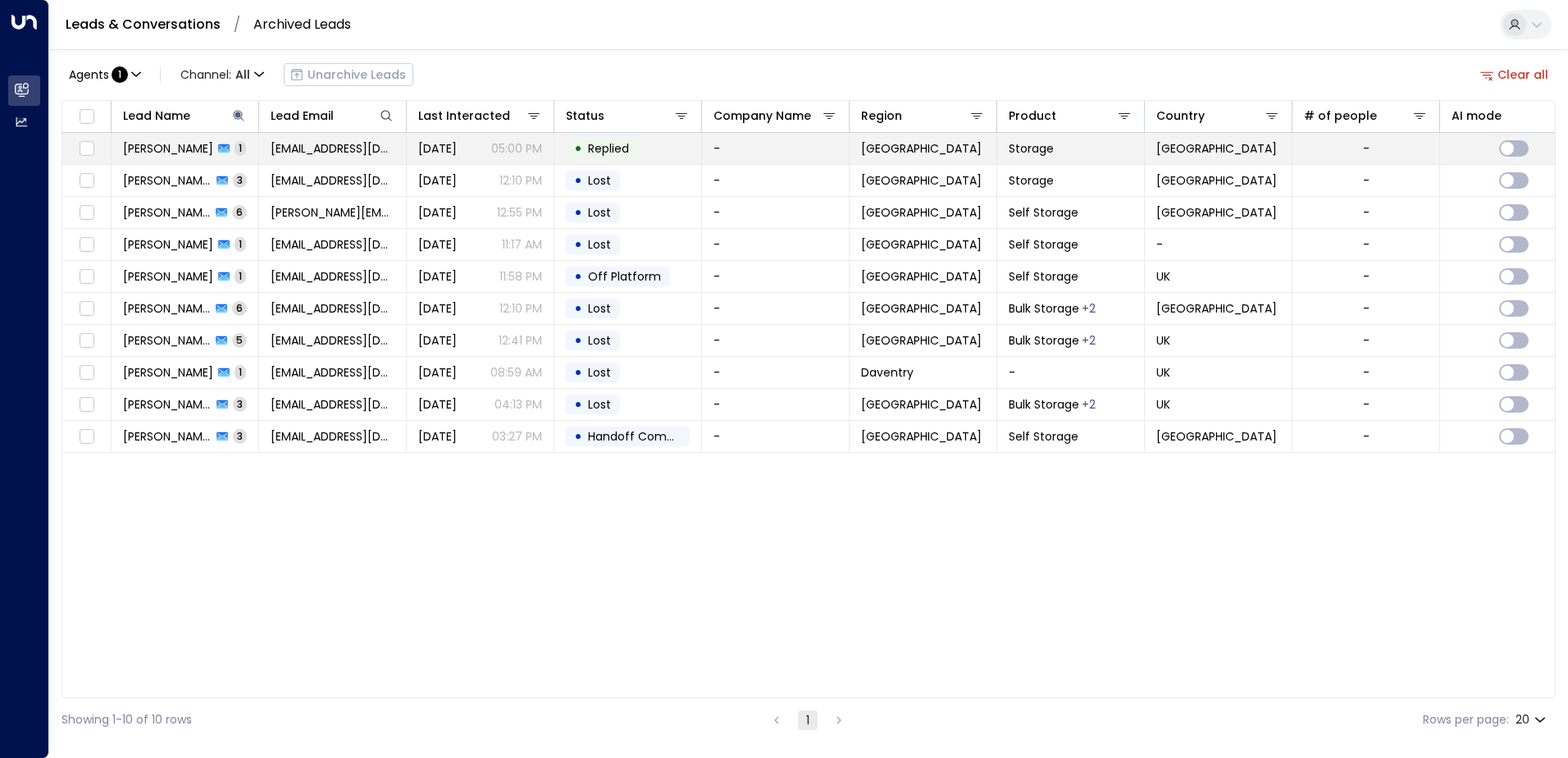
click at [457, 150] on span "Aug 28, 2025" at bounding box center [437, 148] width 38 height 16
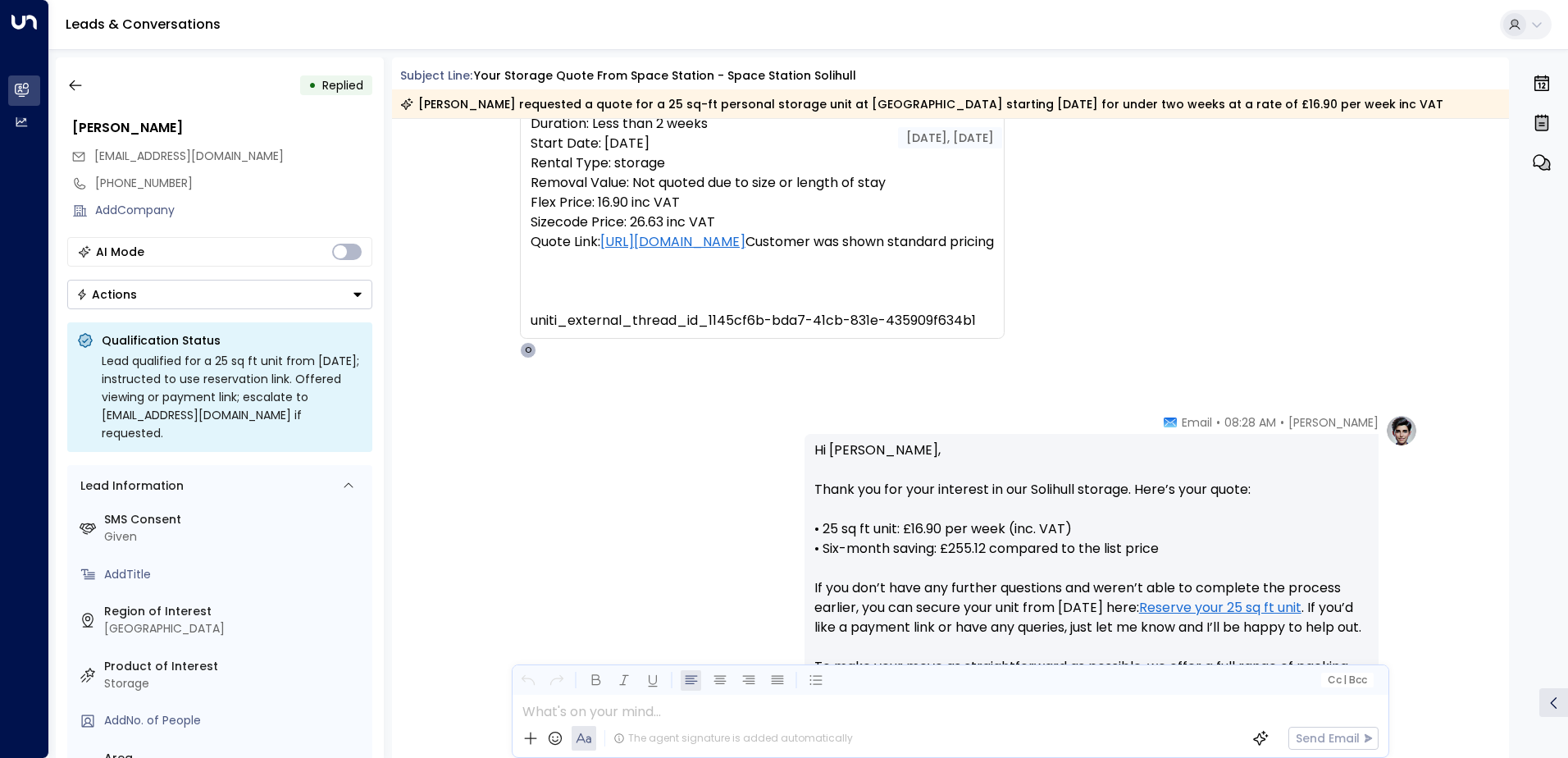
scroll to position [208, 0]
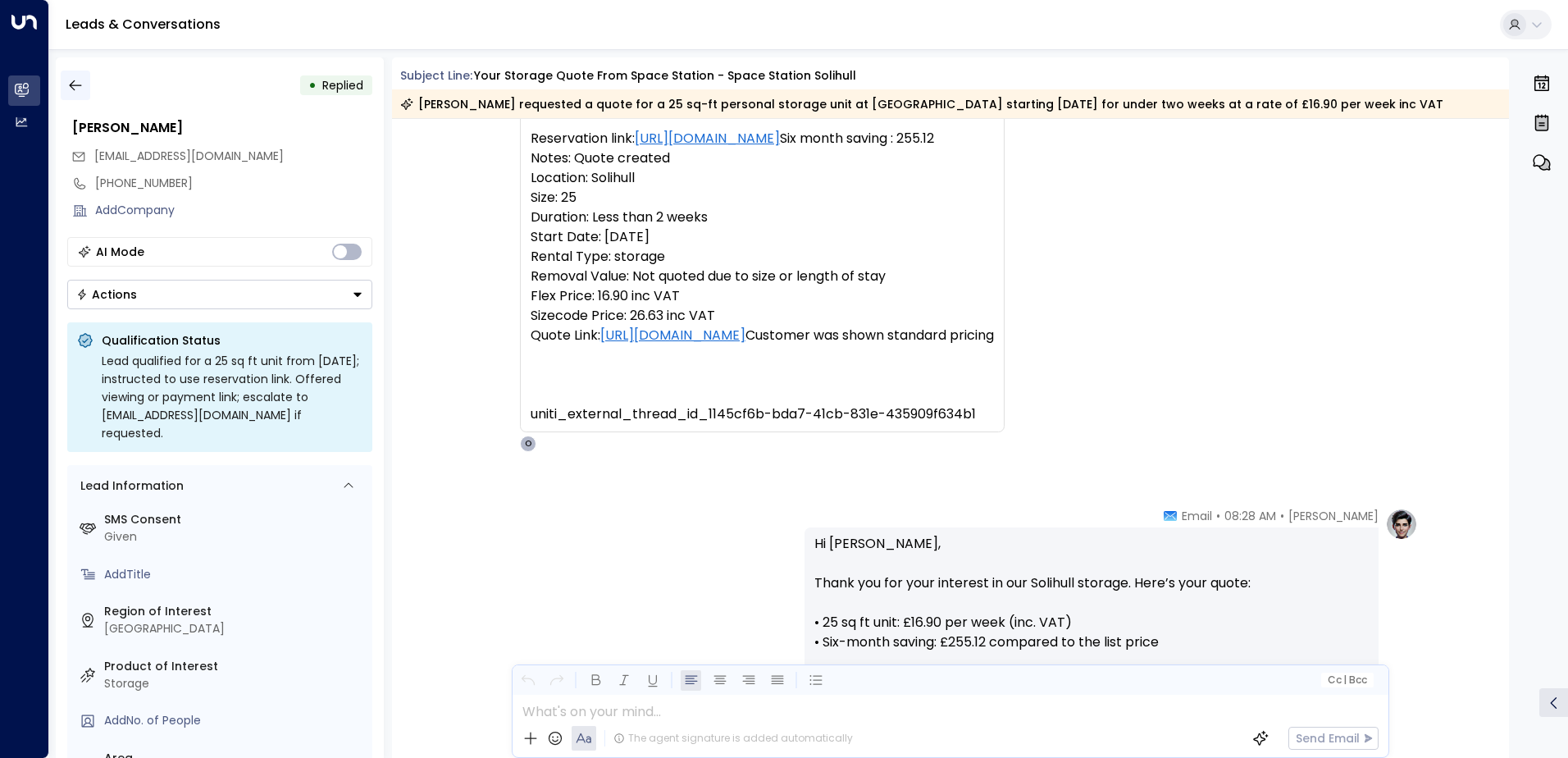
click at [75, 82] on icon "button" at bounding box center [75, 85] width 16 height 16
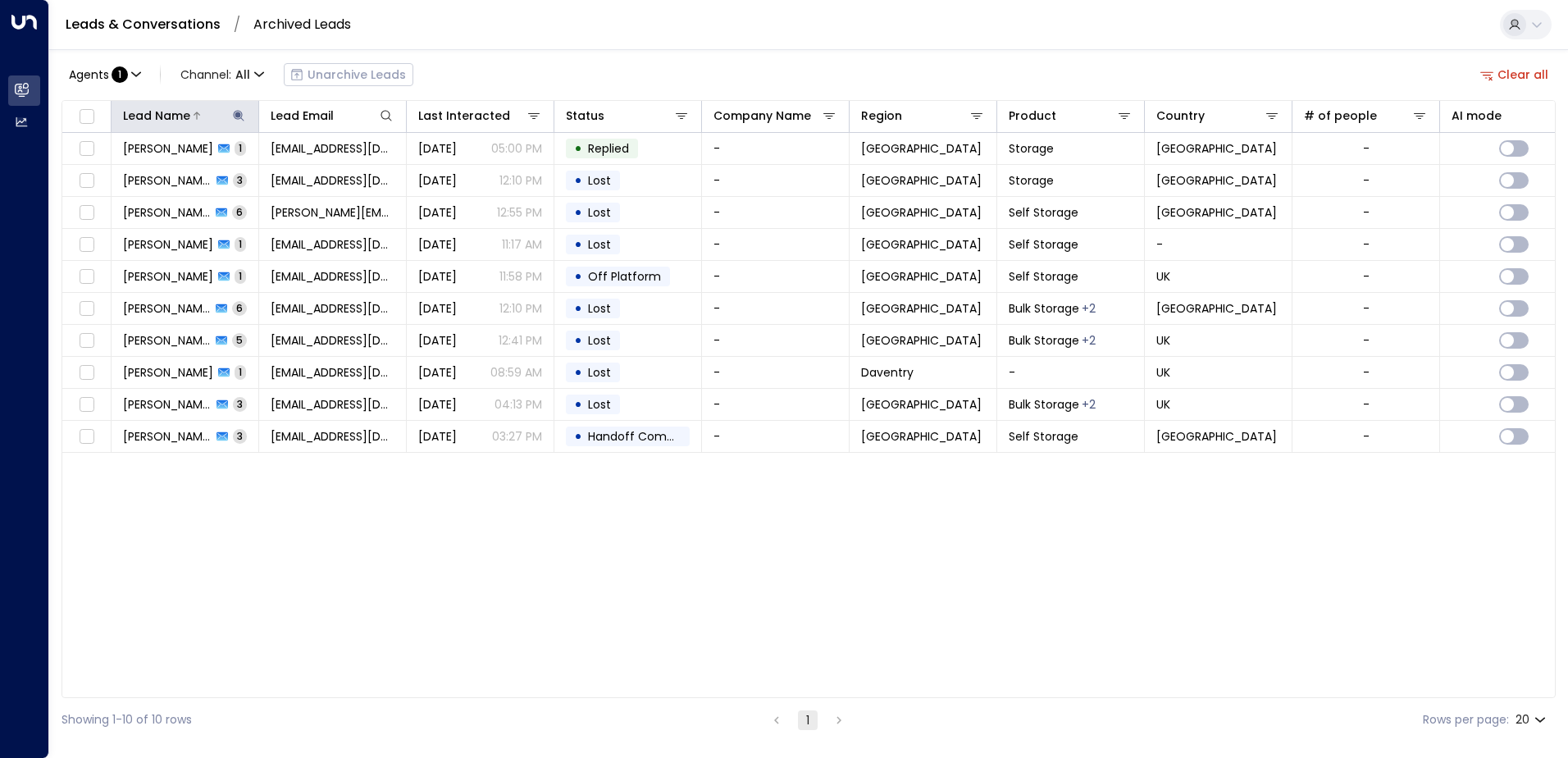
click at [237, 111] on icon at bounding box center [238, 115] width 11 height 11
type input "*"
type input "******"
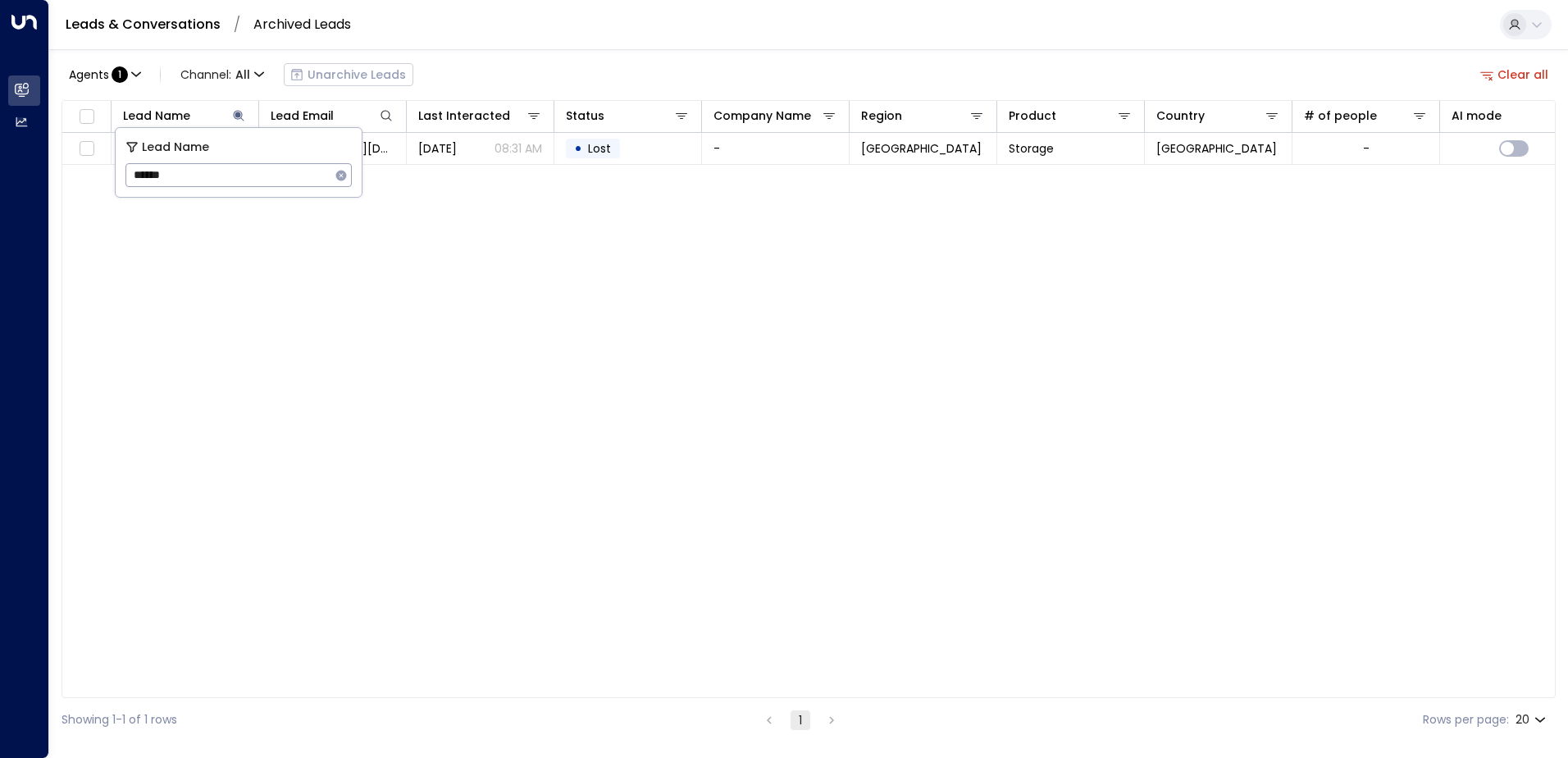
click at [630, 517] on div "Lead Name Lead Email Last Interacted Status Company Name Region Product Country…" at bounding box center [809, 399] width 1494 height 598
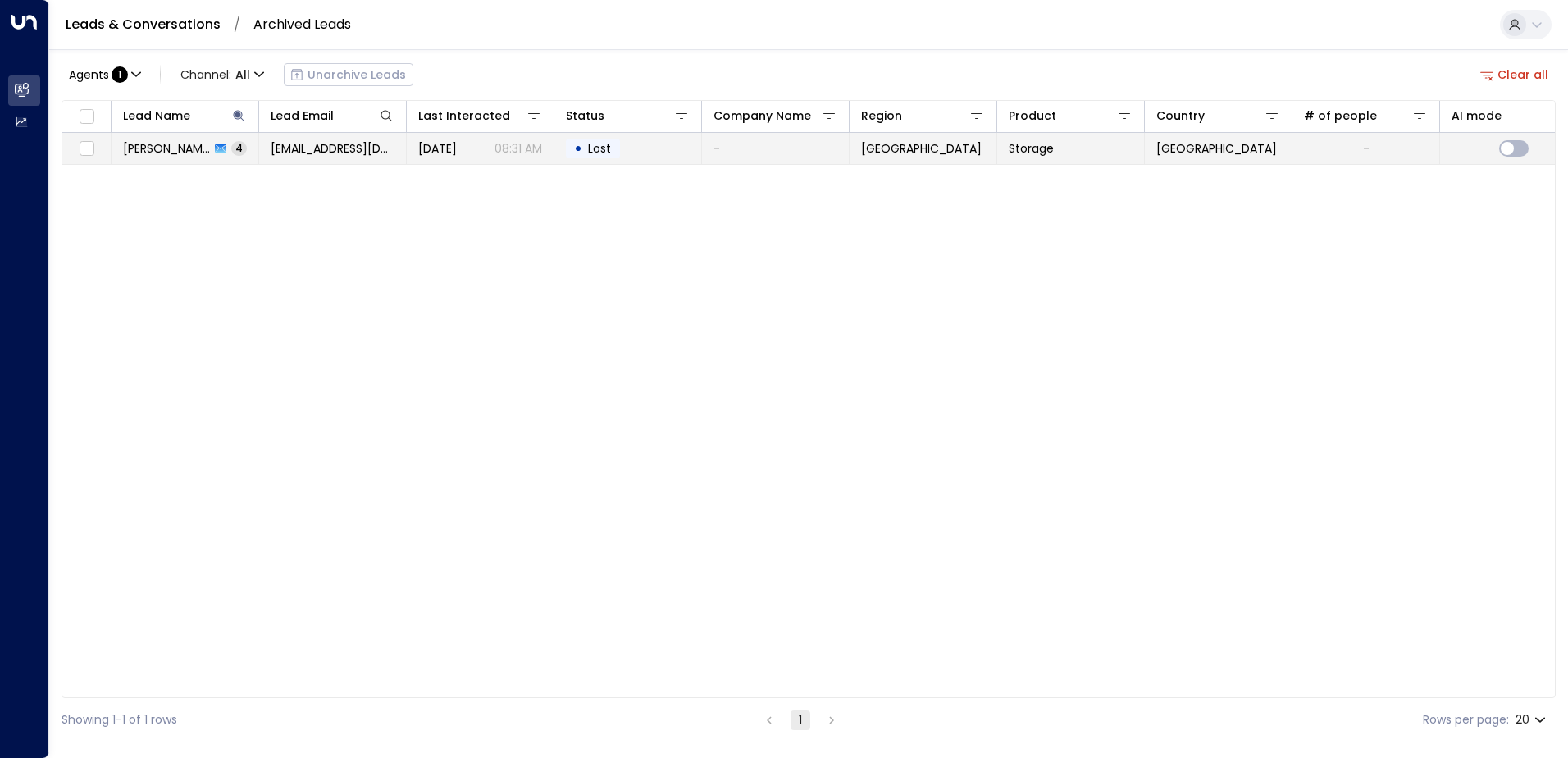
click at [538, 148] on p "08:31 AM" at bounding box center [518, 148] width 47 height 16
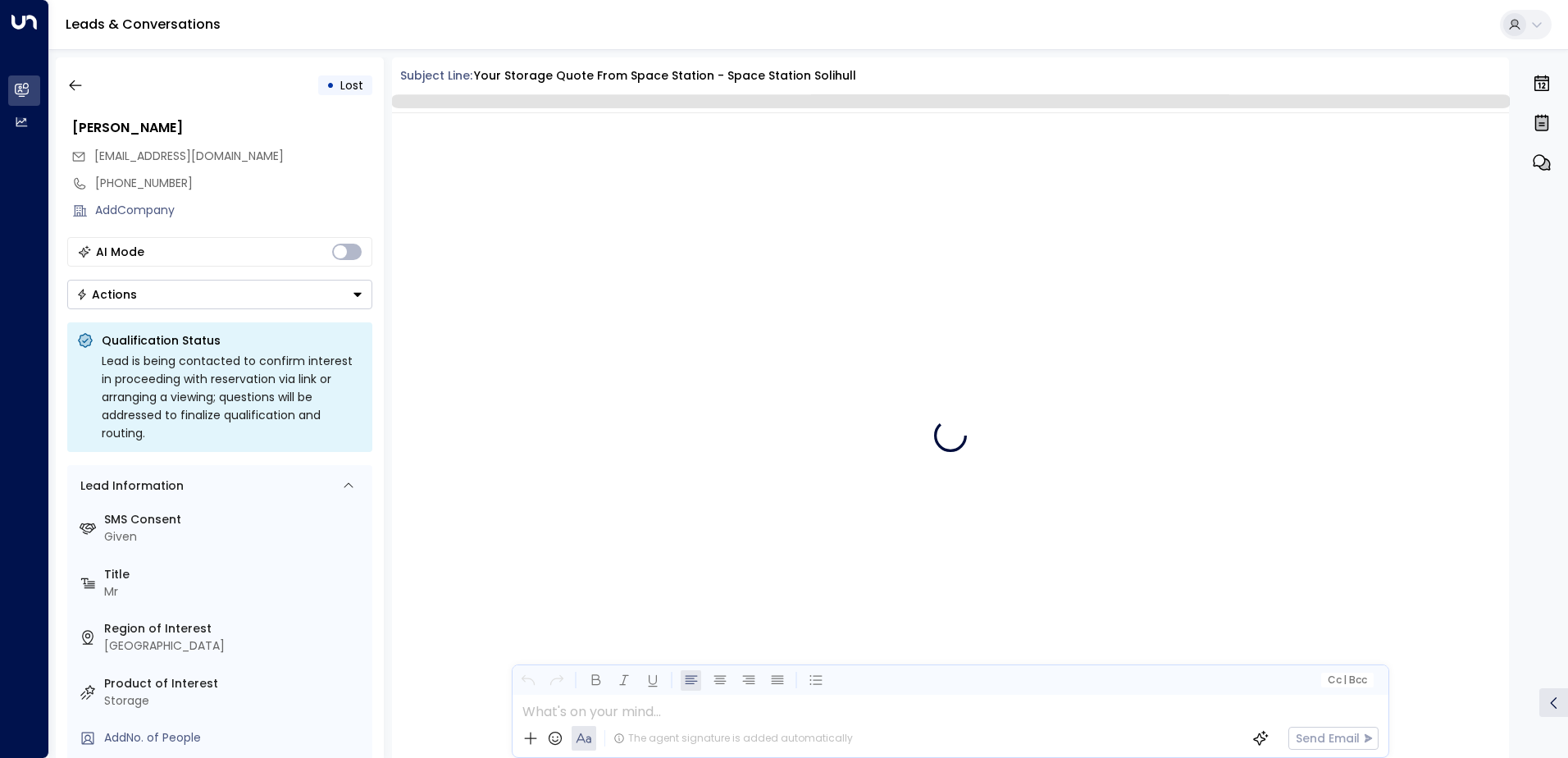
scroll to position [2139, 0]
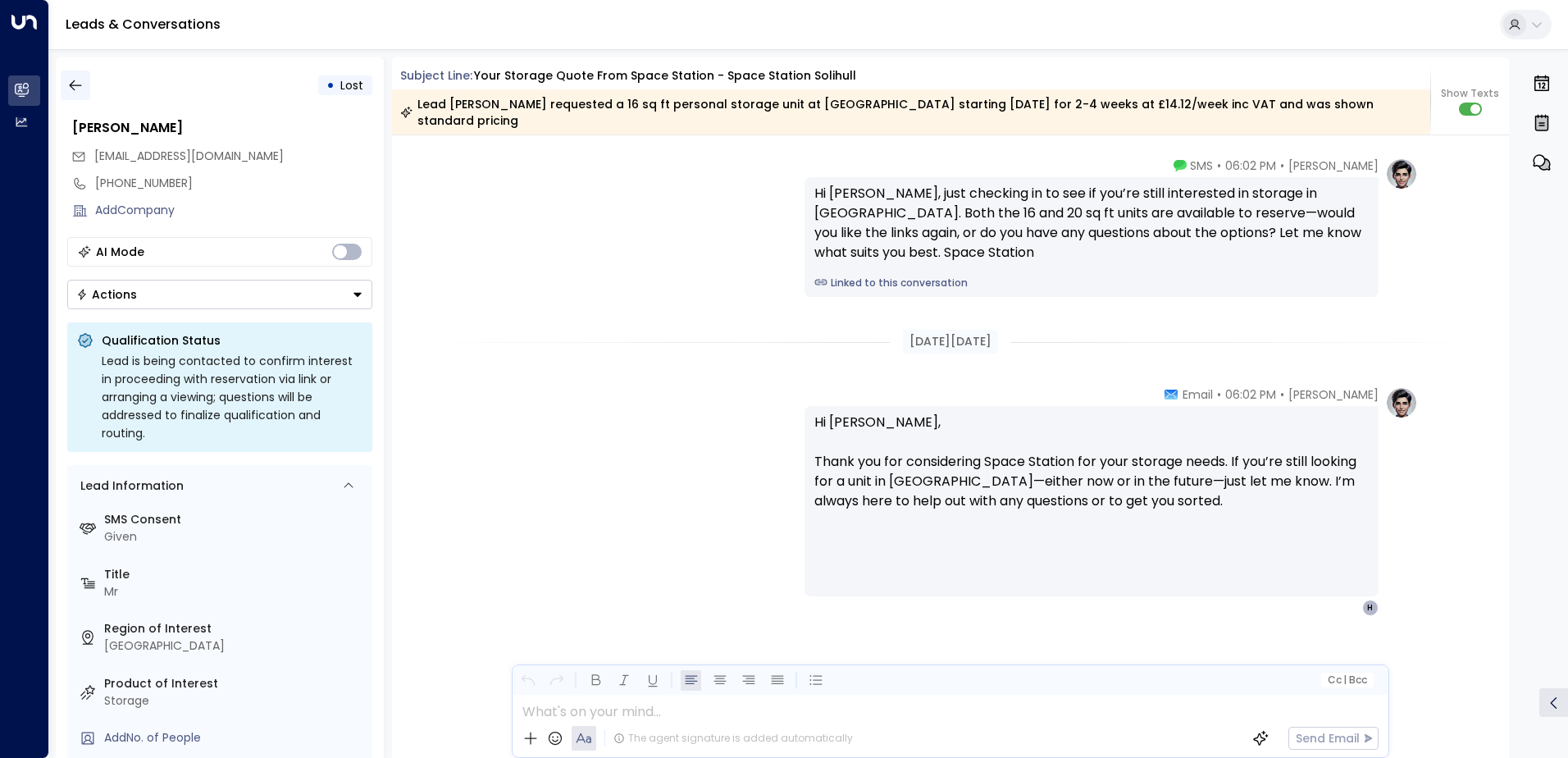
click at [70, 87] on icon "button" at bounding box center [75, 85] width 16 height 16
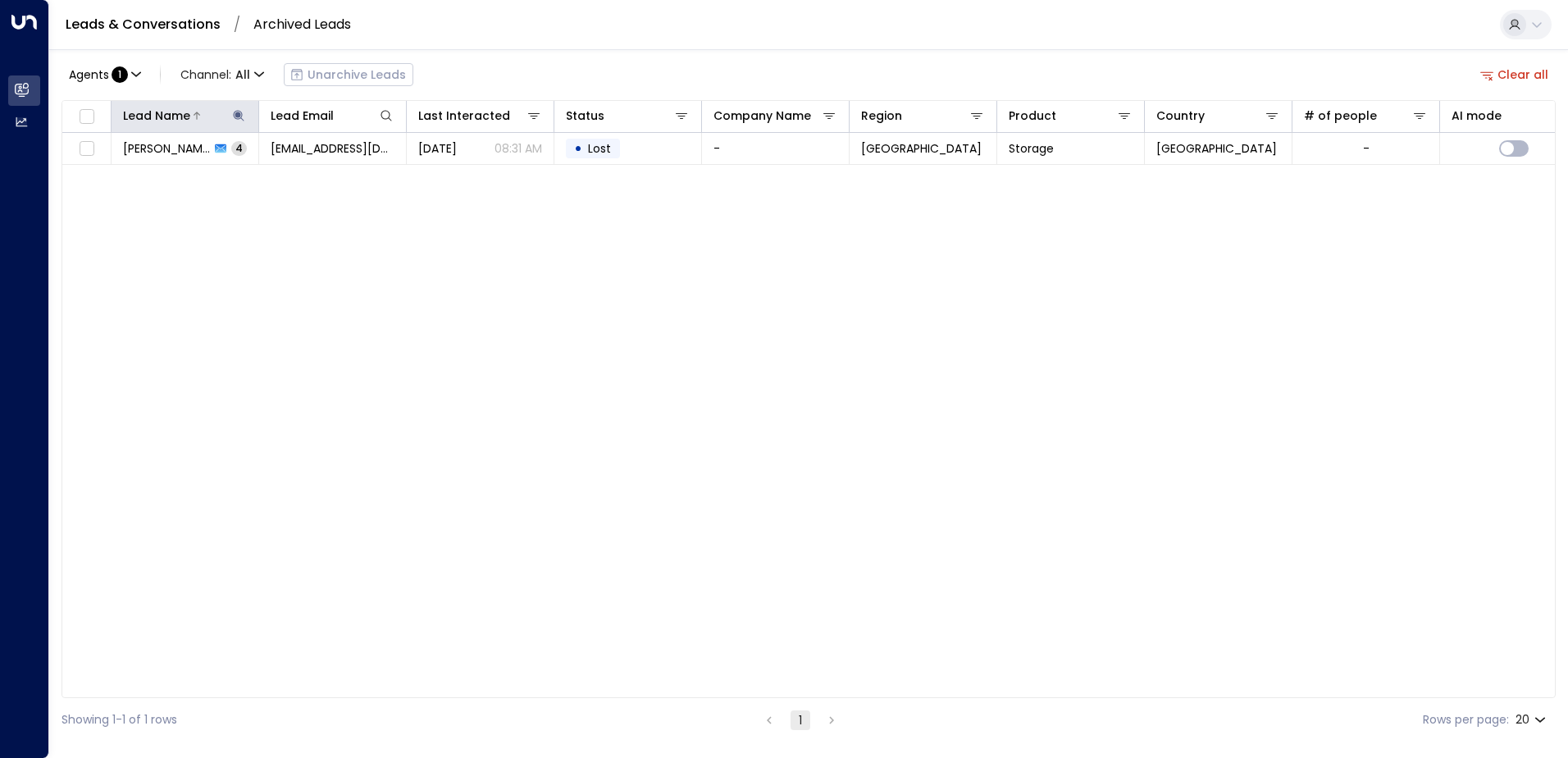
click at [236, 118] on icon at bounding box center [239, 115] width 13 height 13
type input "*"
type input "****"
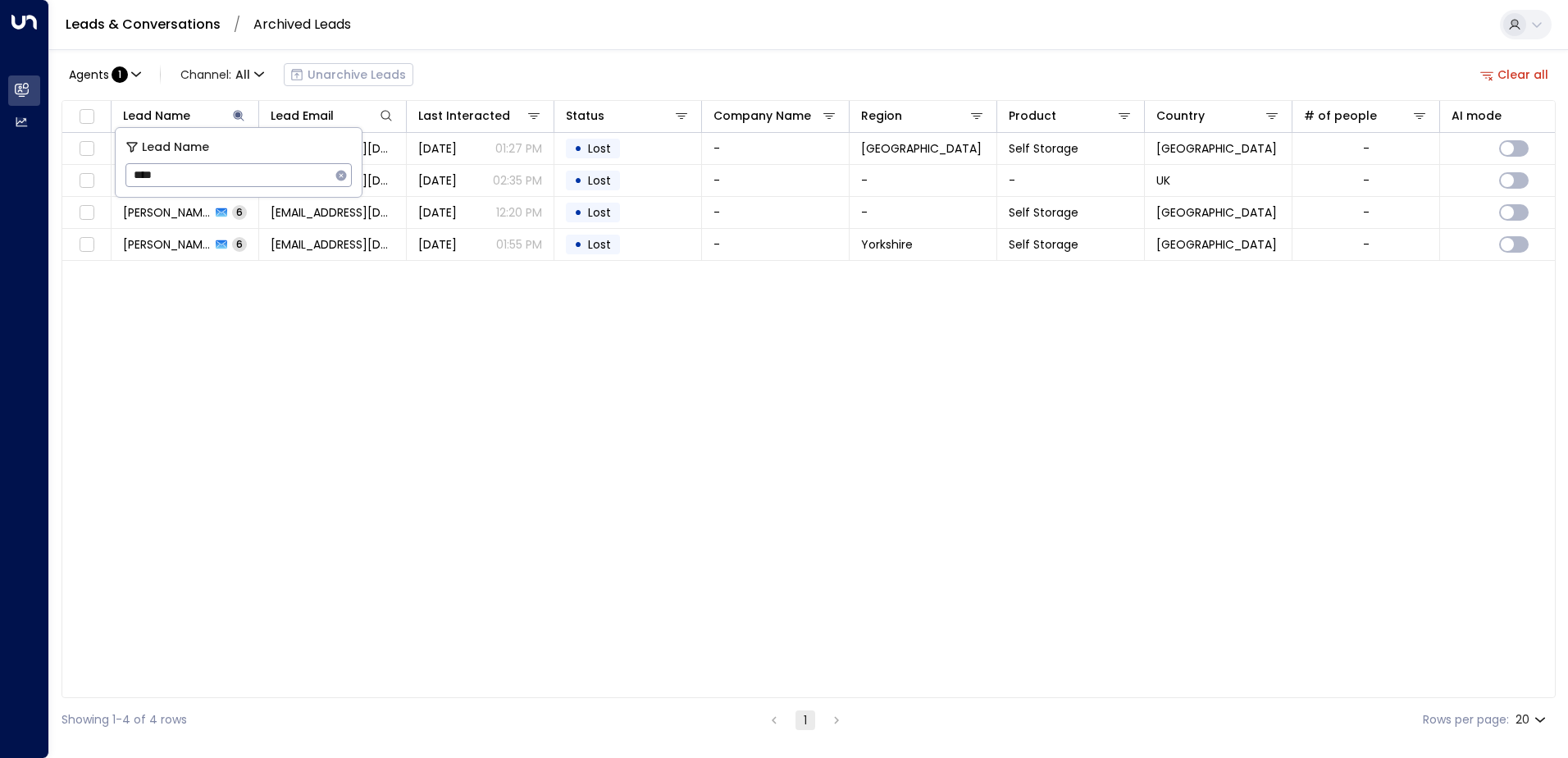
click at [633, 64] on div "Agents : 1 Channel: All Unarchive Leads Clear all" at bounding box center [809, 75] width 1494 height 35
click at [1532, 69] on button "Clear all" at bounding box center [1515, 75] width 82 height 23
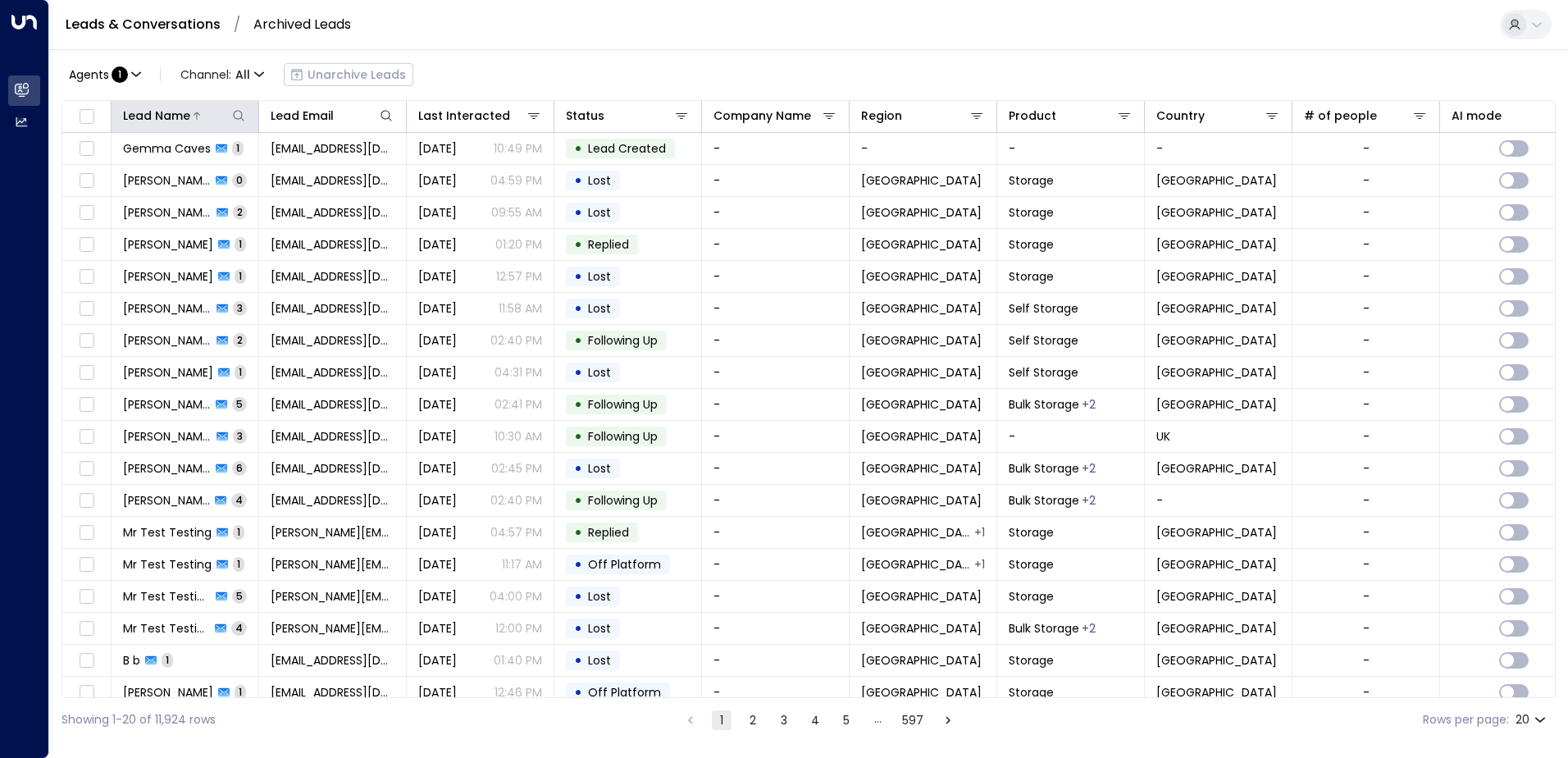
click at [239, 113] on icon at bounding box center [239, 115] width 13 height 13
type input "******"
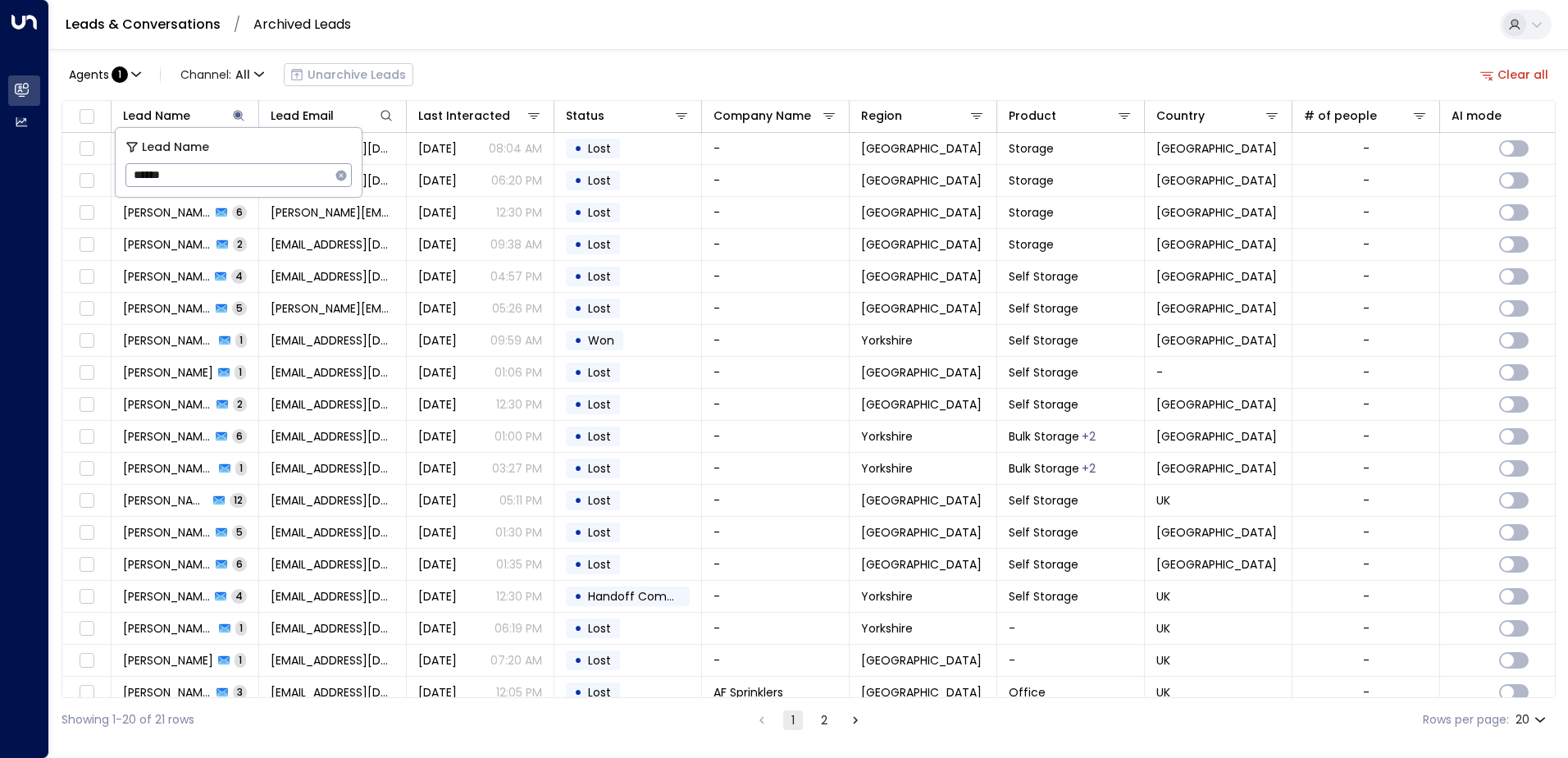
click at [600, 63] on div "Agents : 1 Channel: All Unarchive Leads Clear all" at bounding box center [809, 75] width 1494 height 35
click at [260, 115] on th "Lead Email" at bounding box center [332, 116] width 148 height 32
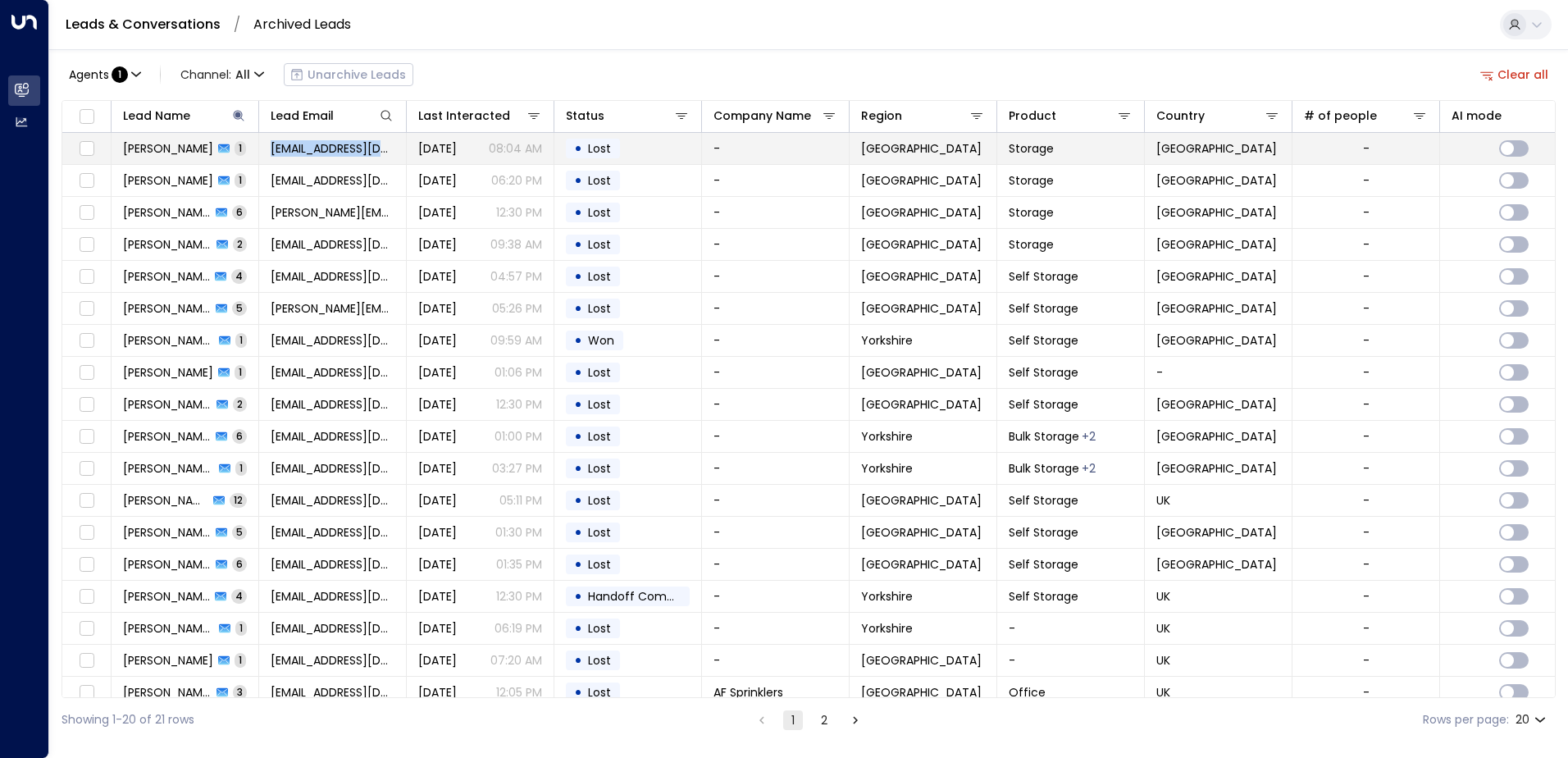
click at [263, 144] on tr "Kian Oconnor 1 kian_oconnor04@yahoo.com Jun 30, 2025 08:04 AM • Lost - Birmingh…" at bounding box center [1121, 148] width 2117 height 32
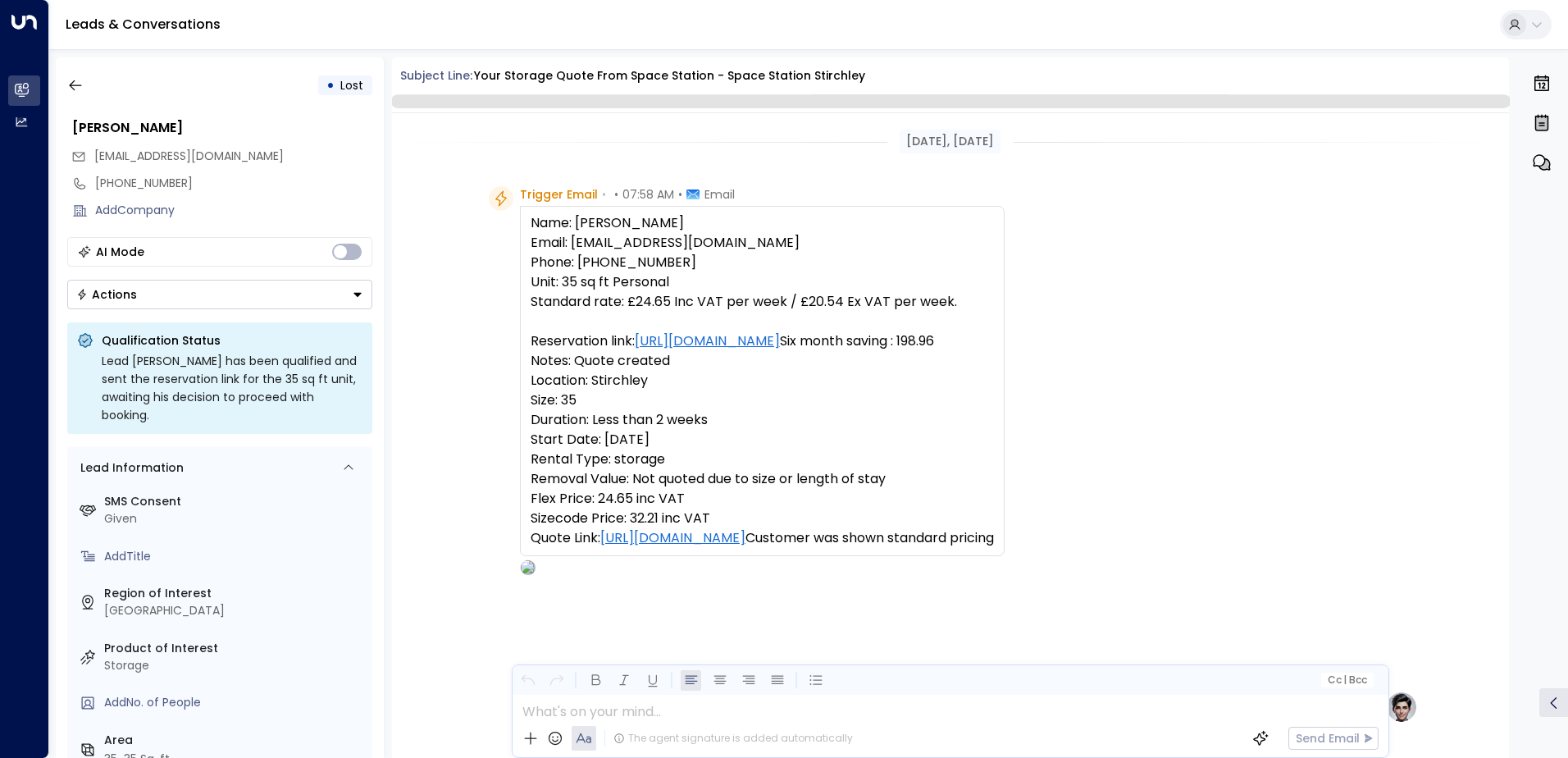
scroll to position [583, 0]
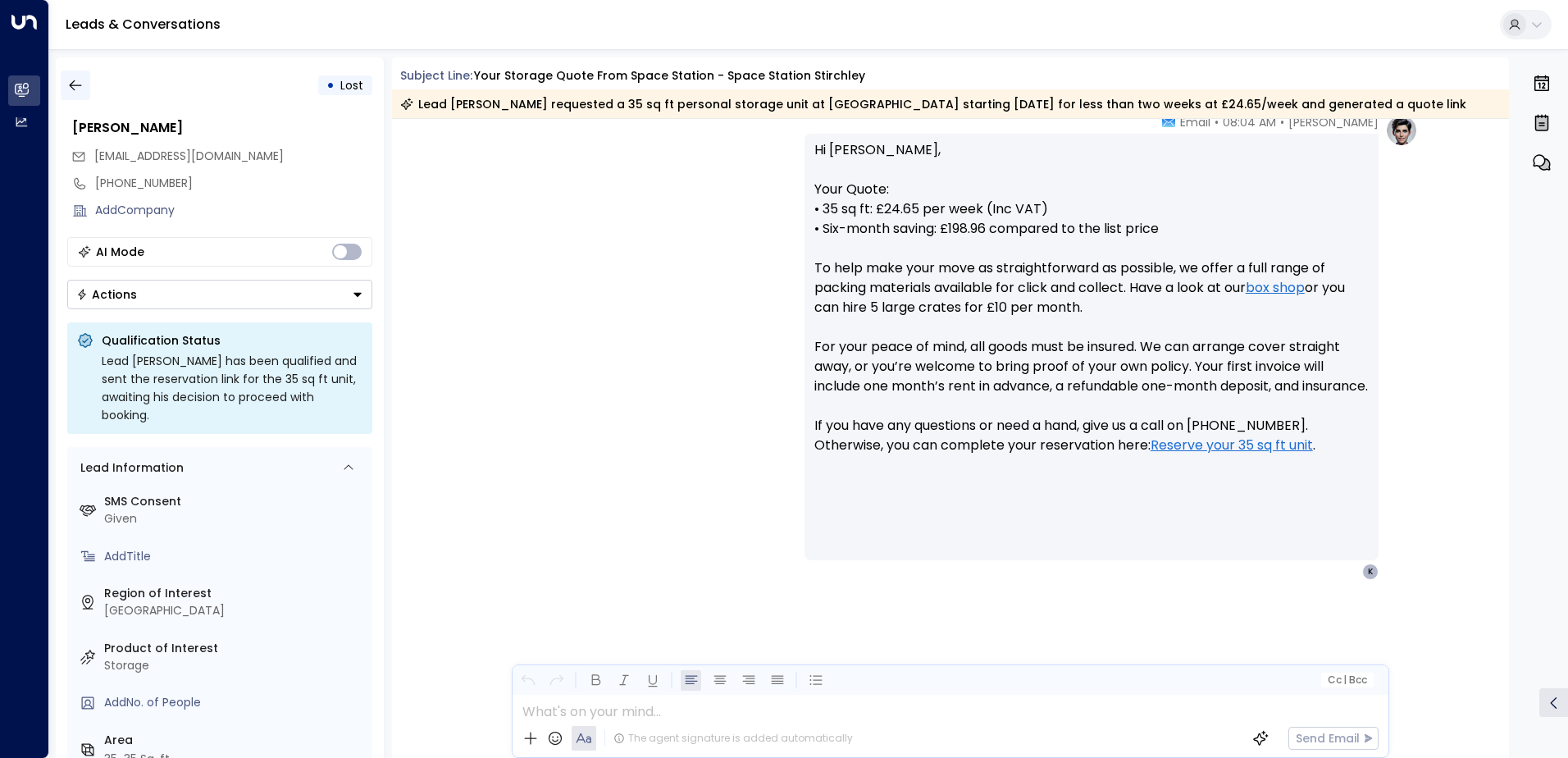
click at [73, 84] on icon "button" at bounding box center [75, 85] width 16 height 16
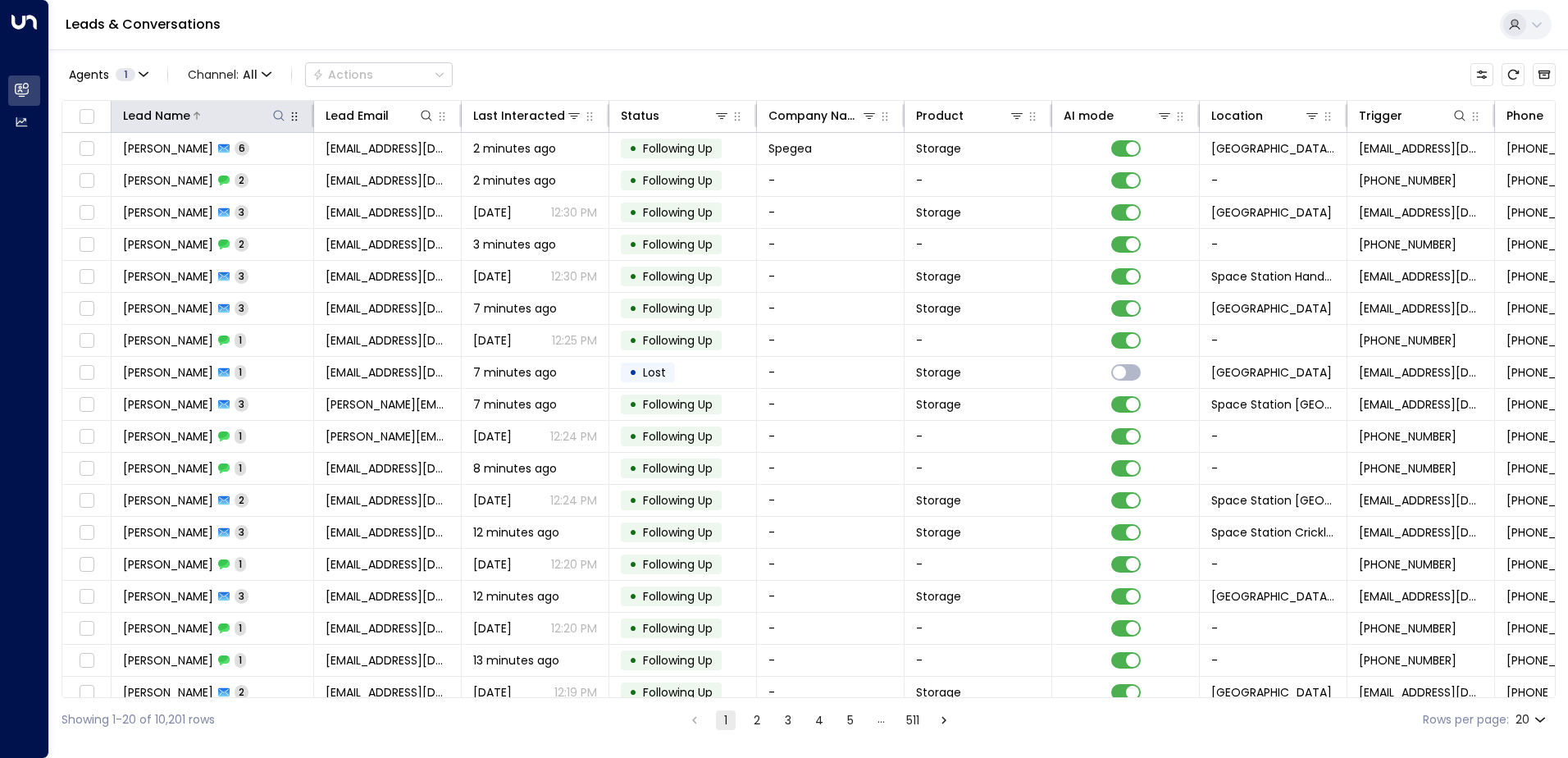
click at [282, 112] on icon at bounding box center [279, 115] width 13 height 13
type input "********"
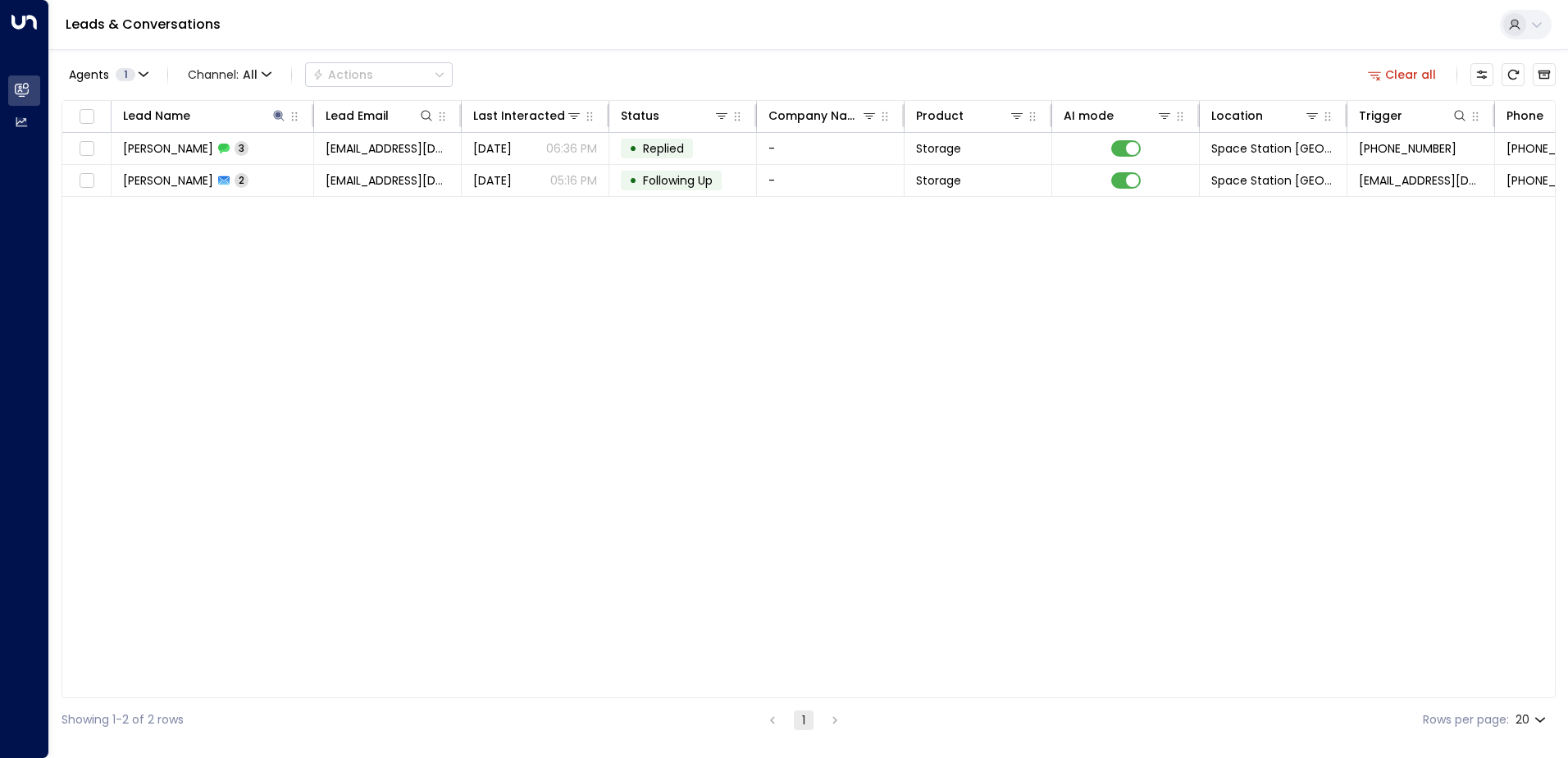
click at [466, 354] on div "Lead Name Lead Email Last Interacted Status Company Name Product AI mode Locati…" at bounding box center [809, 399] width 1494 height 598
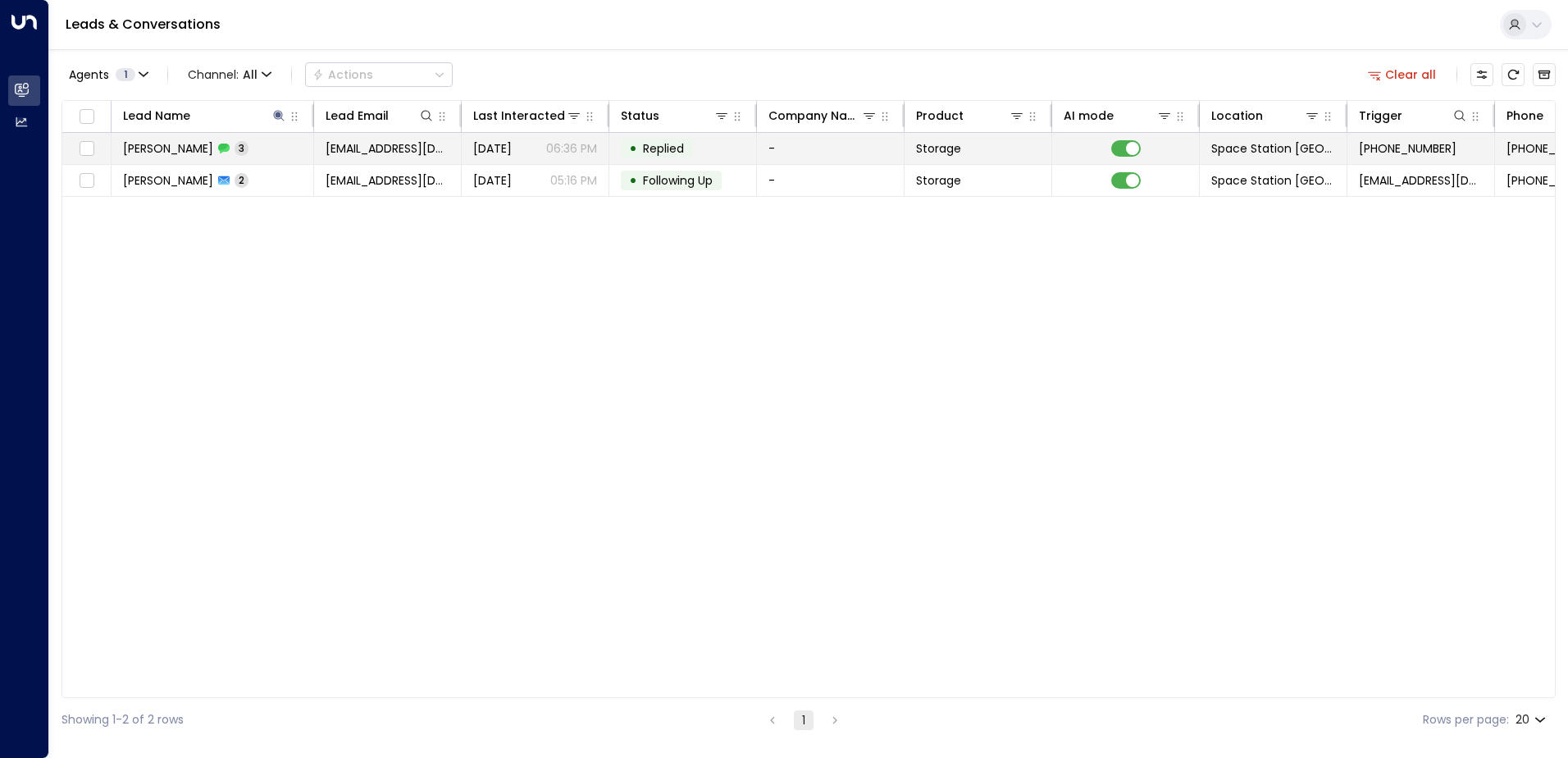
click at [707, 139] on td "• Replied" at bounding box center [683, 148] width 148 height 31
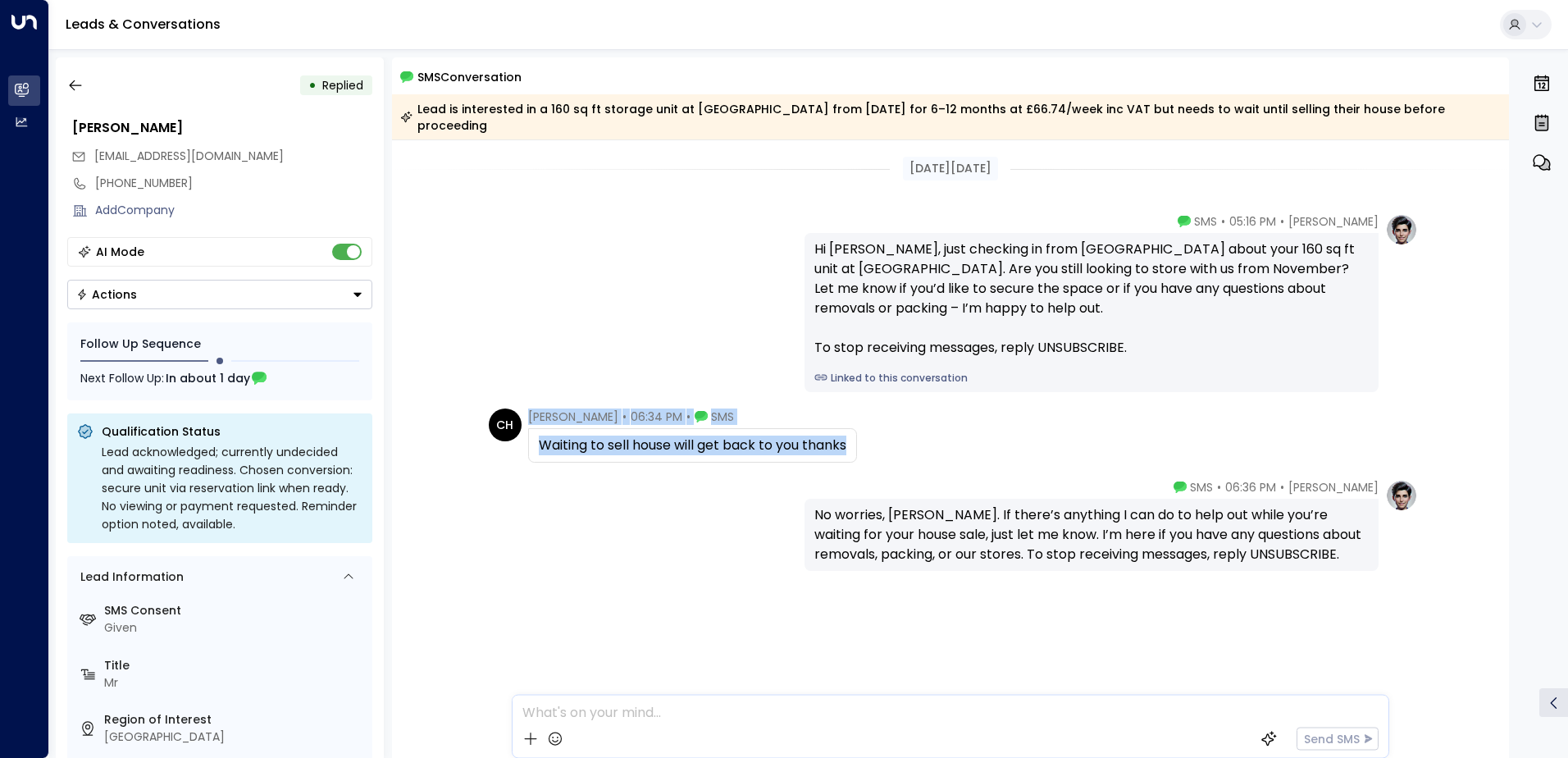
drag, startPoint x: 851, startPoint y: 427, endPoint x: 518, endPoint y: 434, distance: 333.1
click at [518, 434] on div "CH [PERSON_NAME] • 06:34 PM • SMS Waiting to sell house will get back to you th…" at bounding box center [672, 436] width 368 height 55
drag, startPoint x: 518, startPoint y: 434, endPoint x: 639, endPoint y: 425, distance: 121.3
drag, startPoint x: 639, startPoint y: 425, endPoint x: 596, endPoint y: 494, distance: 81.3
click at [596, 494] on div "[PERSON_NAME] • 06:36 PM • SMS No worries, [PERSON_NAME]. If there’s anything I…" at bounding box center [950, 524] width 935 height 92
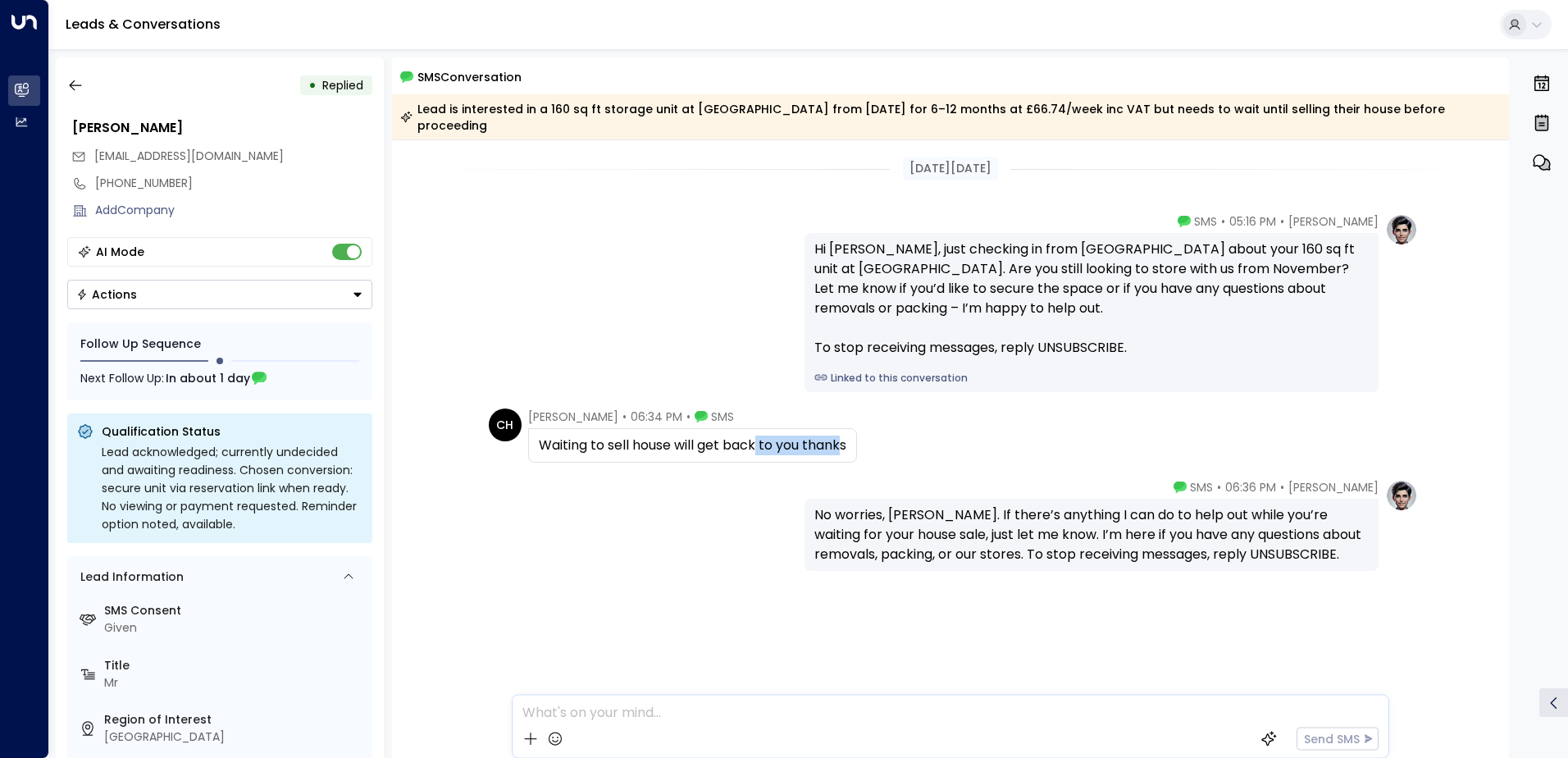
drag, startPoint x: 848, startPoint y: 426, endPoint x: 757, endPoint y: 427, distance: 91.0
click at [757, 435] on div "Waiting to sell house will get back to you thanks" at bounding box center [692, 445] width 308 height 20
drag, startPoint x: 757, startPoint y: 427, endPoint x: 605, endPoint y: 469, distance: 157.7
click at [657, 479] on div "[PERSON_NAME] • 06:36 PM • SMS No worries, [PERSON_NAME]. If there’s anything I…" at bounding box center [950, 524] width 935 height 92
drag, startPoint x: 539, startPoint y: 427, endPoint x: 852, endPoint y: 427, distance: 313.0
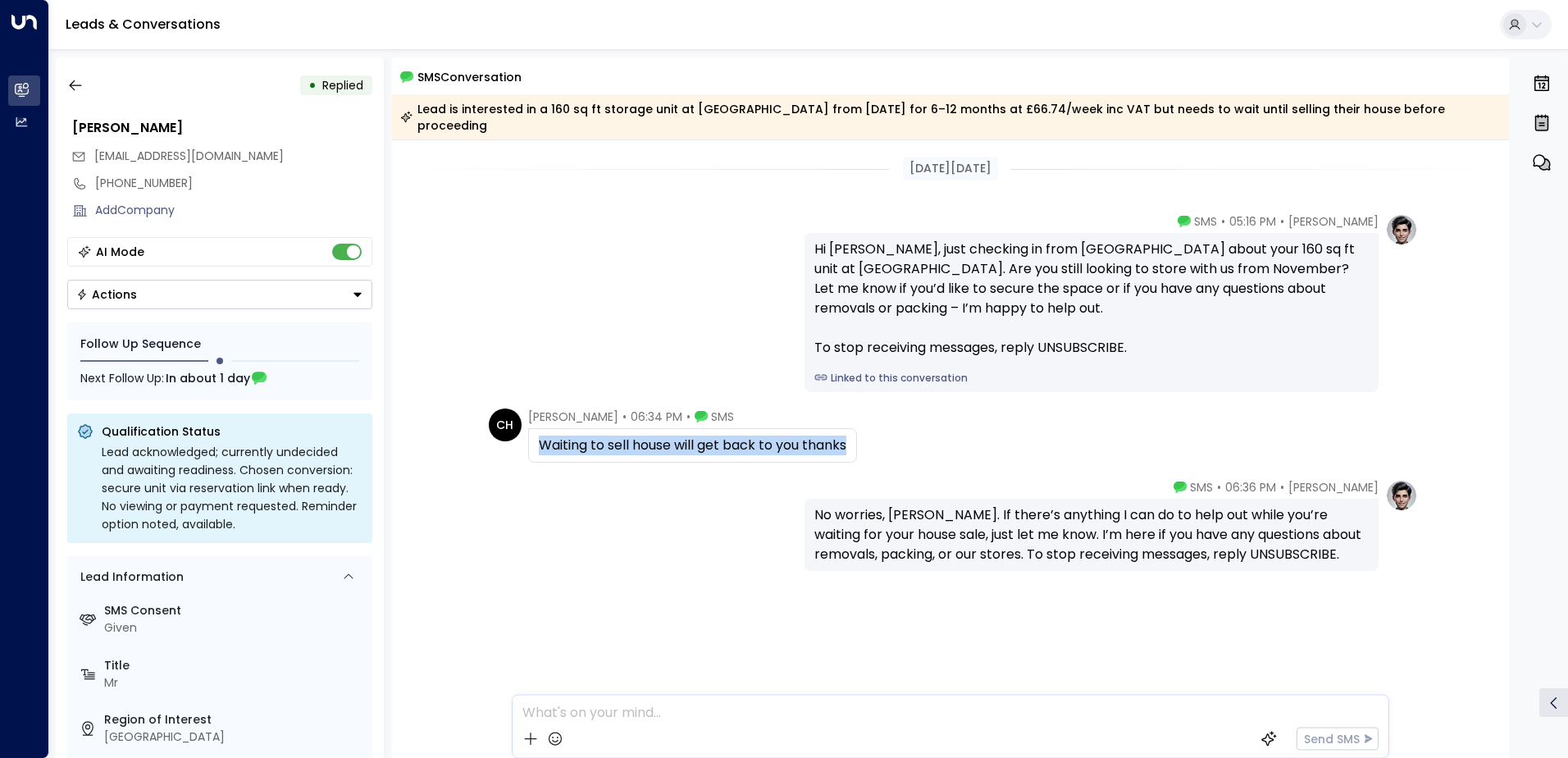
click at [852, 428] on div "Waiting to sell house will get back to you thanks" at bounding box center [692, 445] width 329 height 35
copy div "Waiting to sell house will get back to you thanks"
click at [80, 84] on icon "button" at bounding box center [75, 85] width 16 height 16
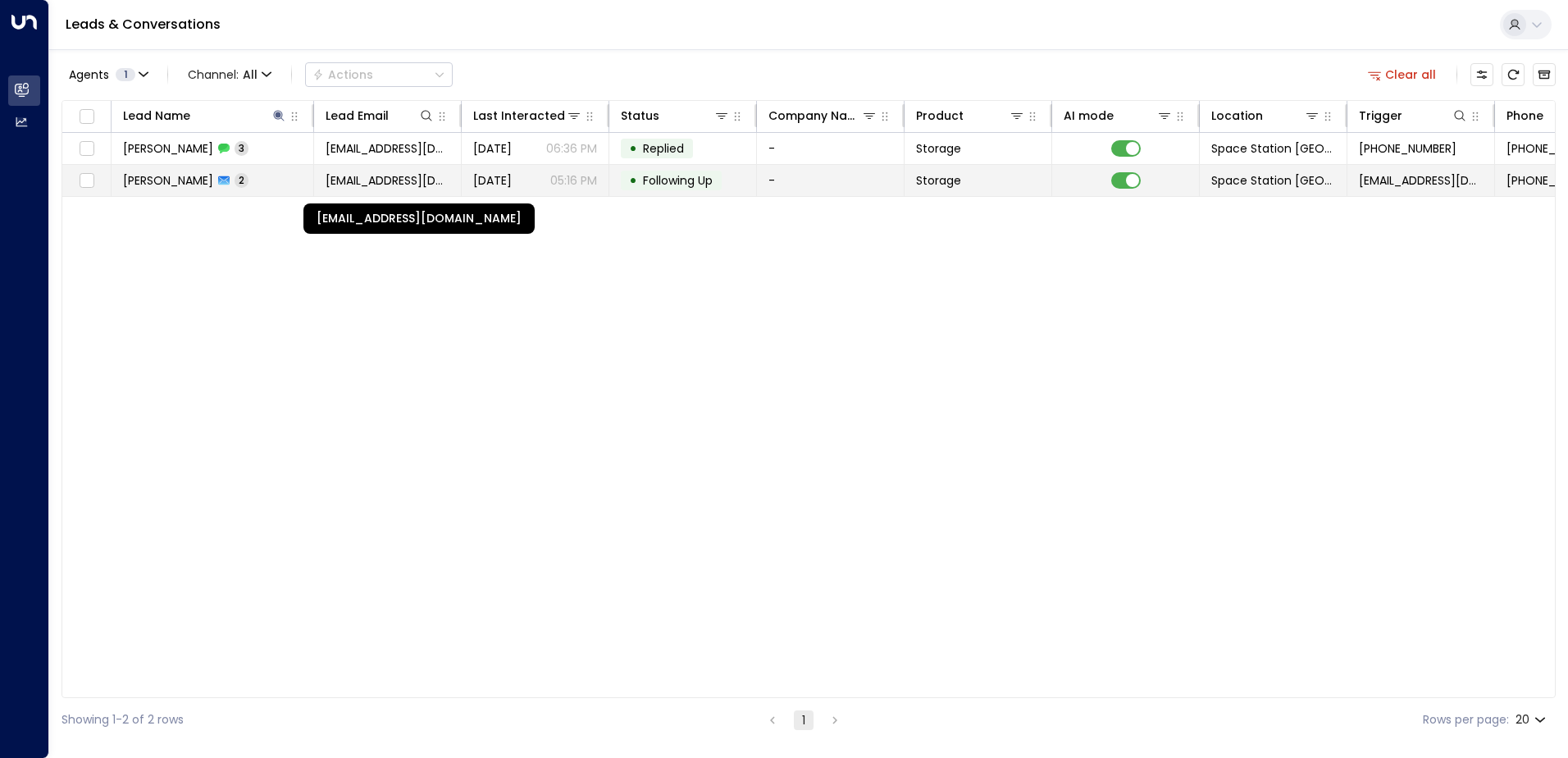
click at [413, 174] on span "[EMAIL_ADDRESS][DOMAIN_NAME]" at bounding box center [387, 181] width 124 height 16
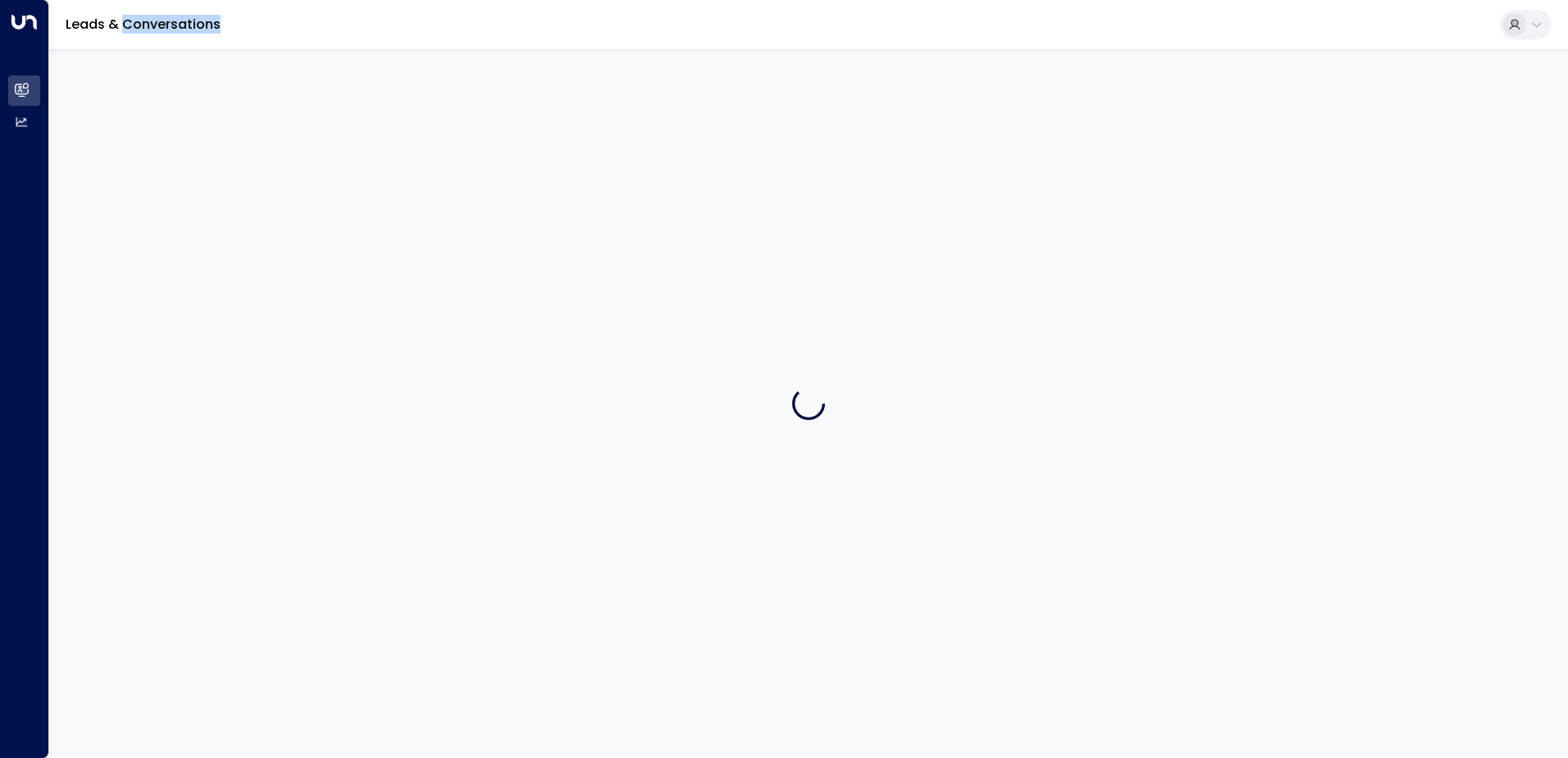
click at [413, 174] on div at bounding box center [809, 403] width 1519 height 708
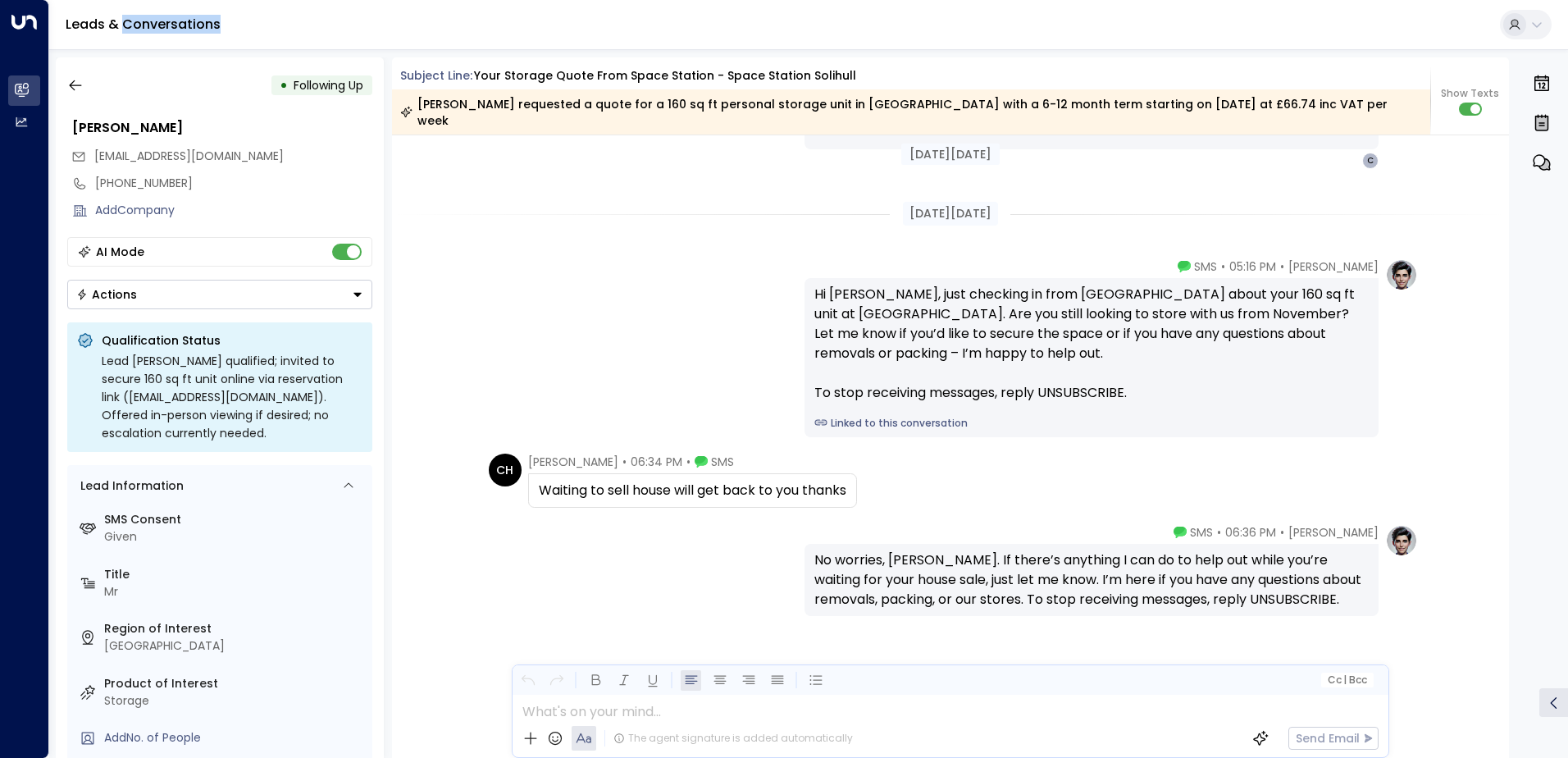
scroll to position [1611, 0]
